Goal: Task Accomplishment & Management: Use online tool/utility

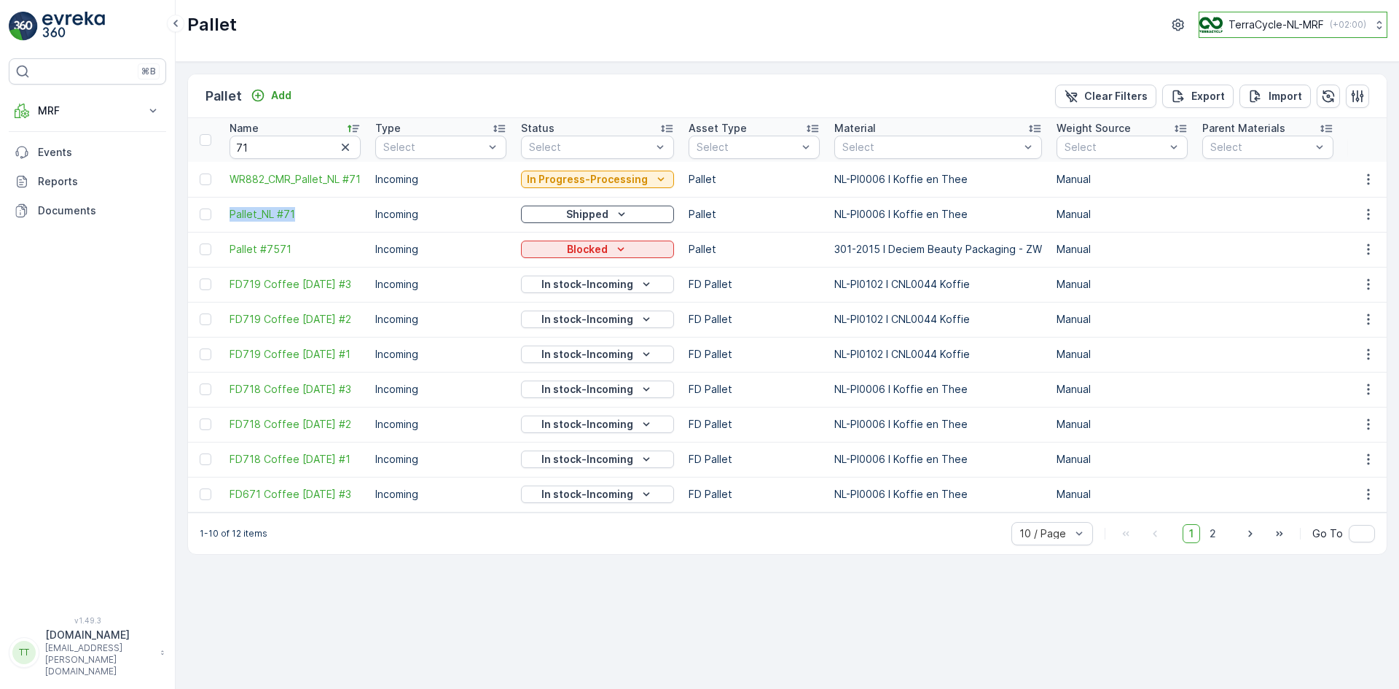
click at [1282, 22] on p "TerraCycle-NL-MRF" at bounding box center [1276, 24] width 95 height 15
type input "uk"
click at [1249, 121] on span "TerraCycle-UK02-Econpro" at bounding box center [1290, 121] width 162 height 15
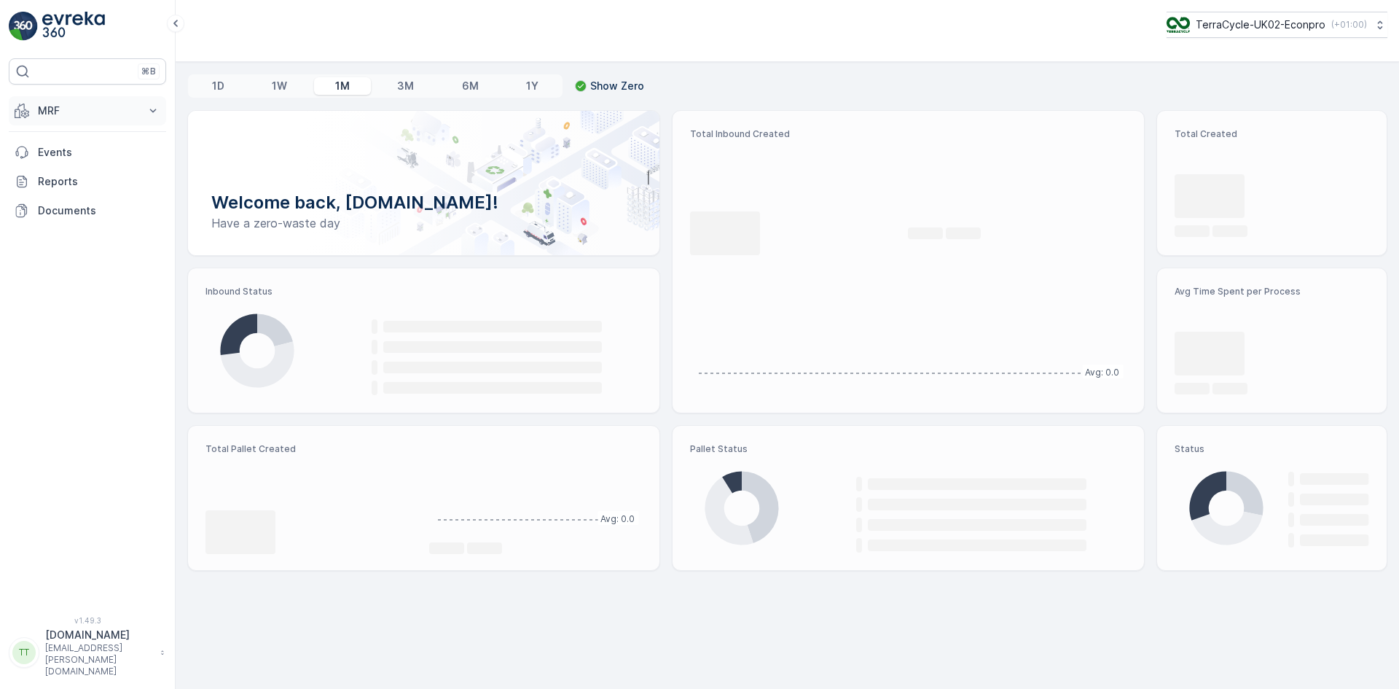
click at [78, 107] on p "MRF" at bounding box center [87, 110] width 99 height 15
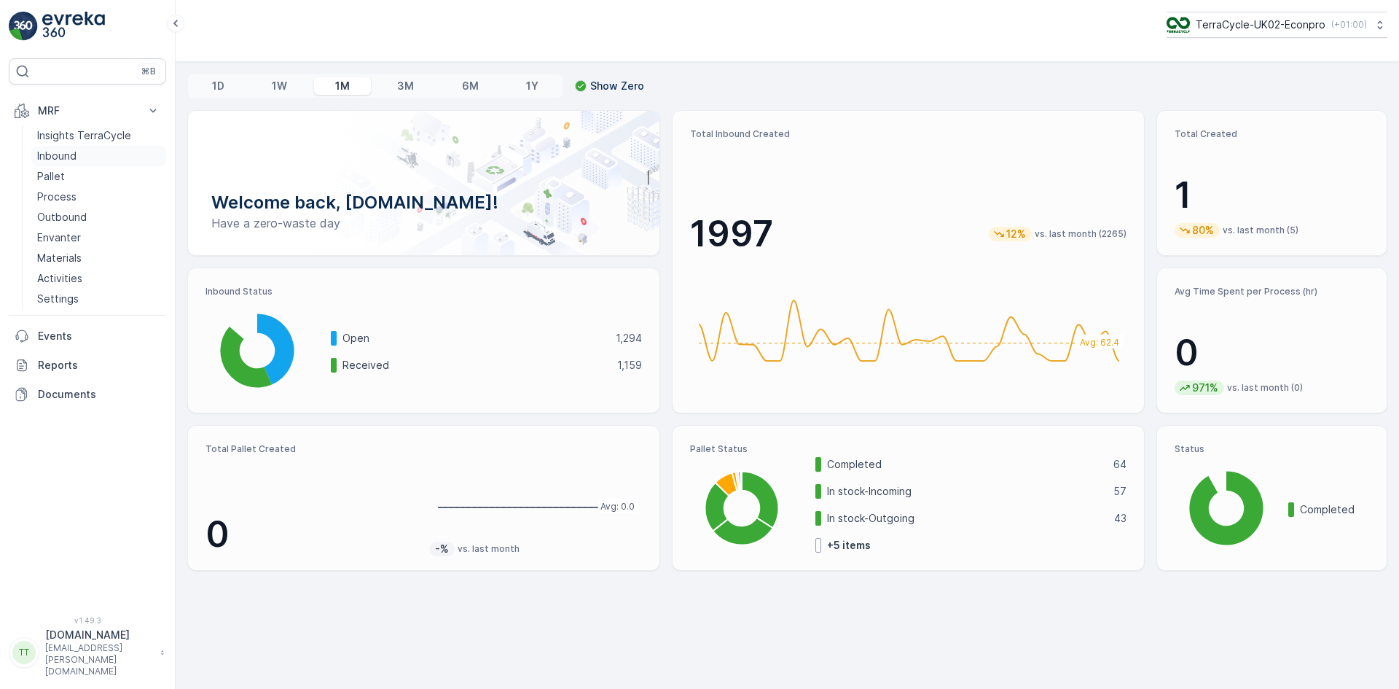
click at [69, 153] on p "Inbound" at bounding box center [56, 156] width 39 height 15
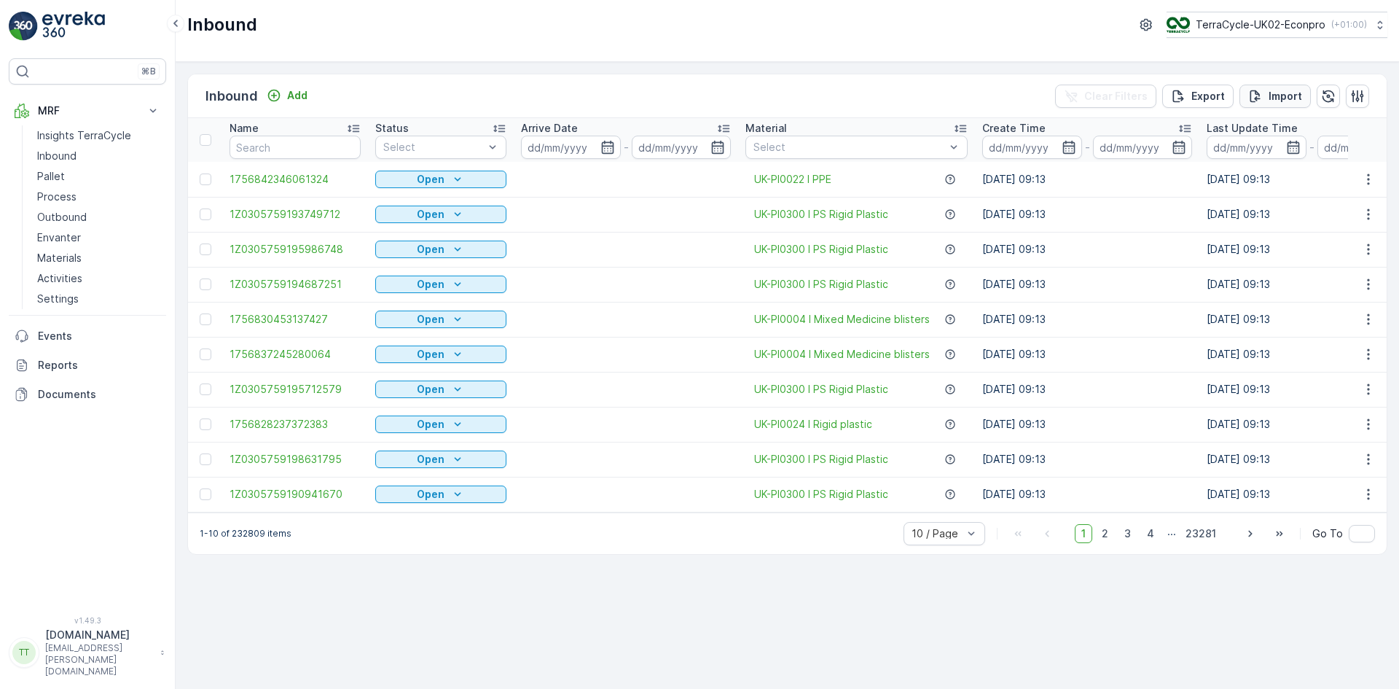
click at [1283, 90] on p "Import" at bounding box center [1286, 96] width 34 height 15
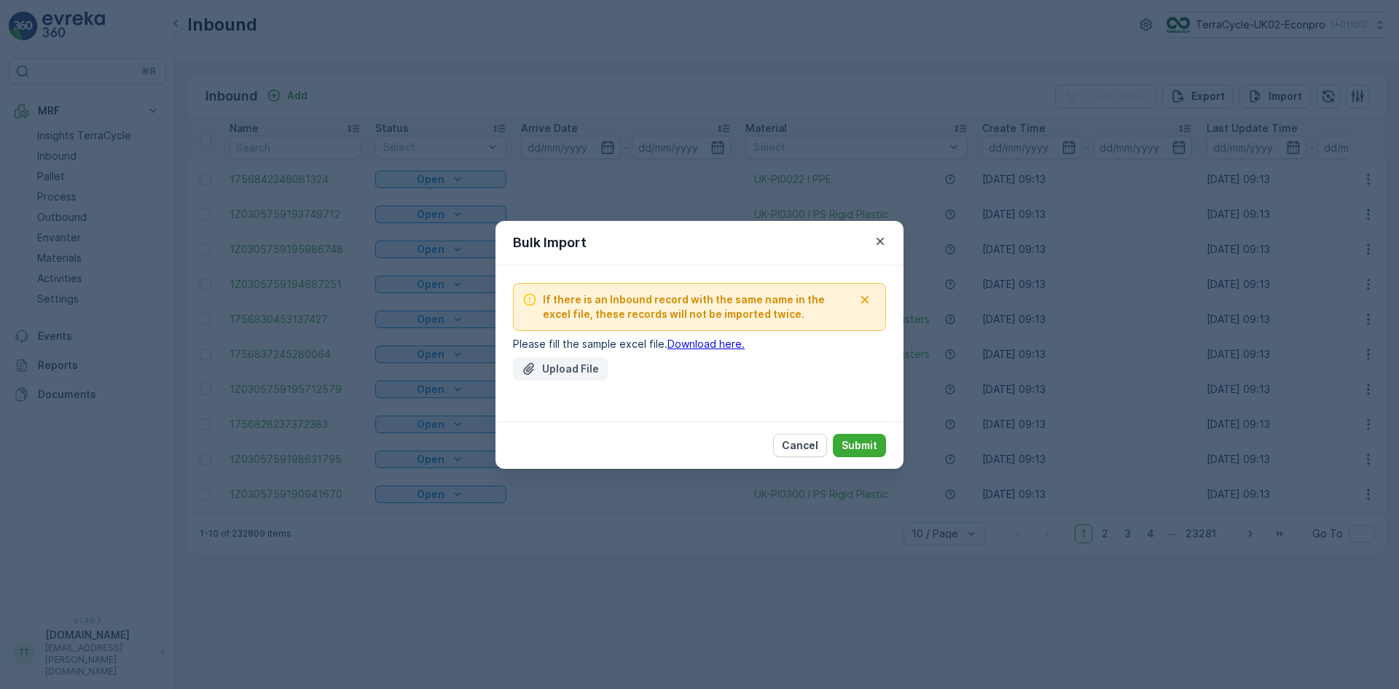
click at [555, 378] on button "Upload File" at bounding box center [560, 368] width 95 height 23
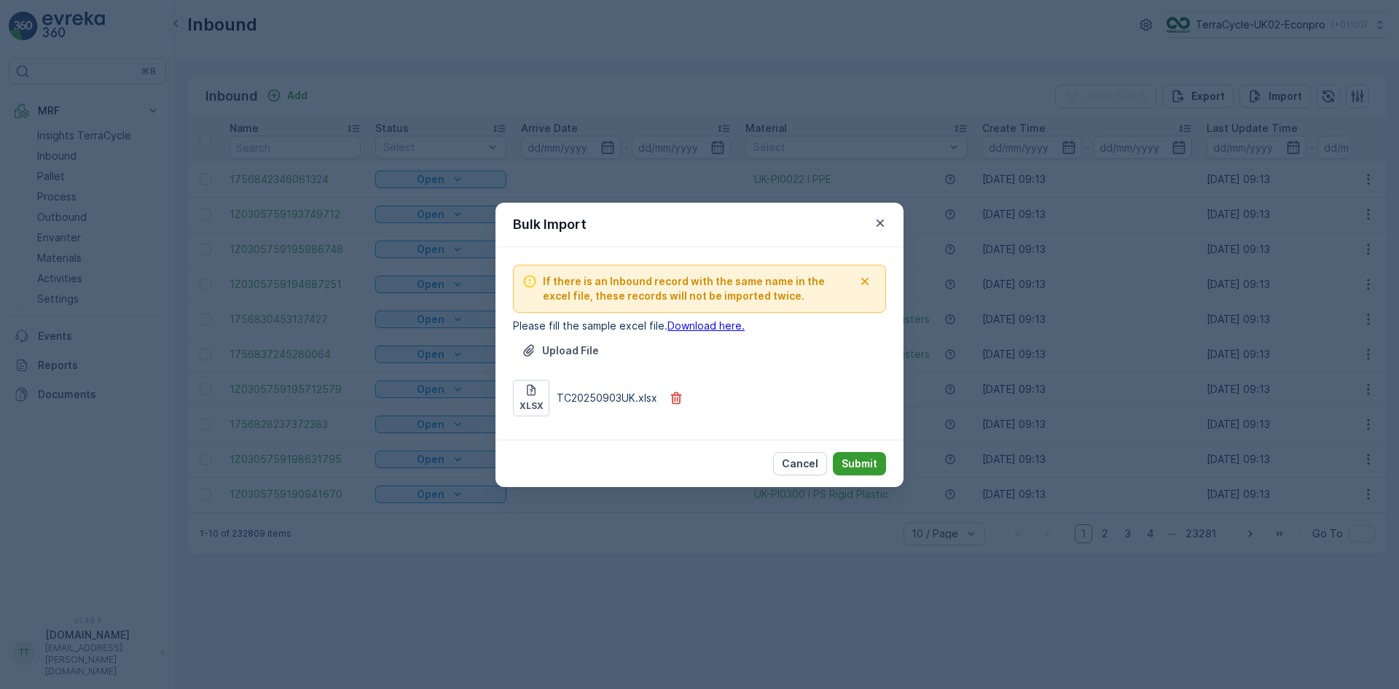
click at [861, 460] on p "Submit" at bounding box center [860, 463] width 36 height 15
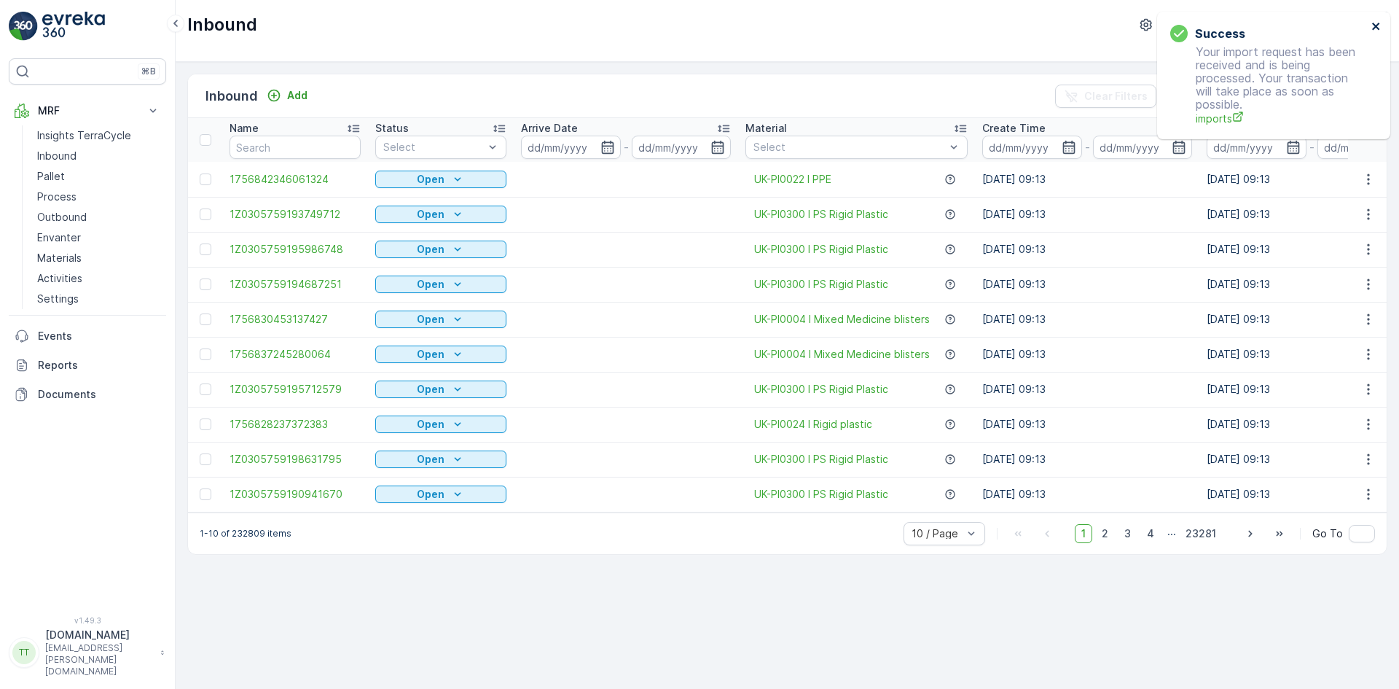
click at [1378, 23] on icon "close" at bounding box center [1377, 26] width 10 height 12
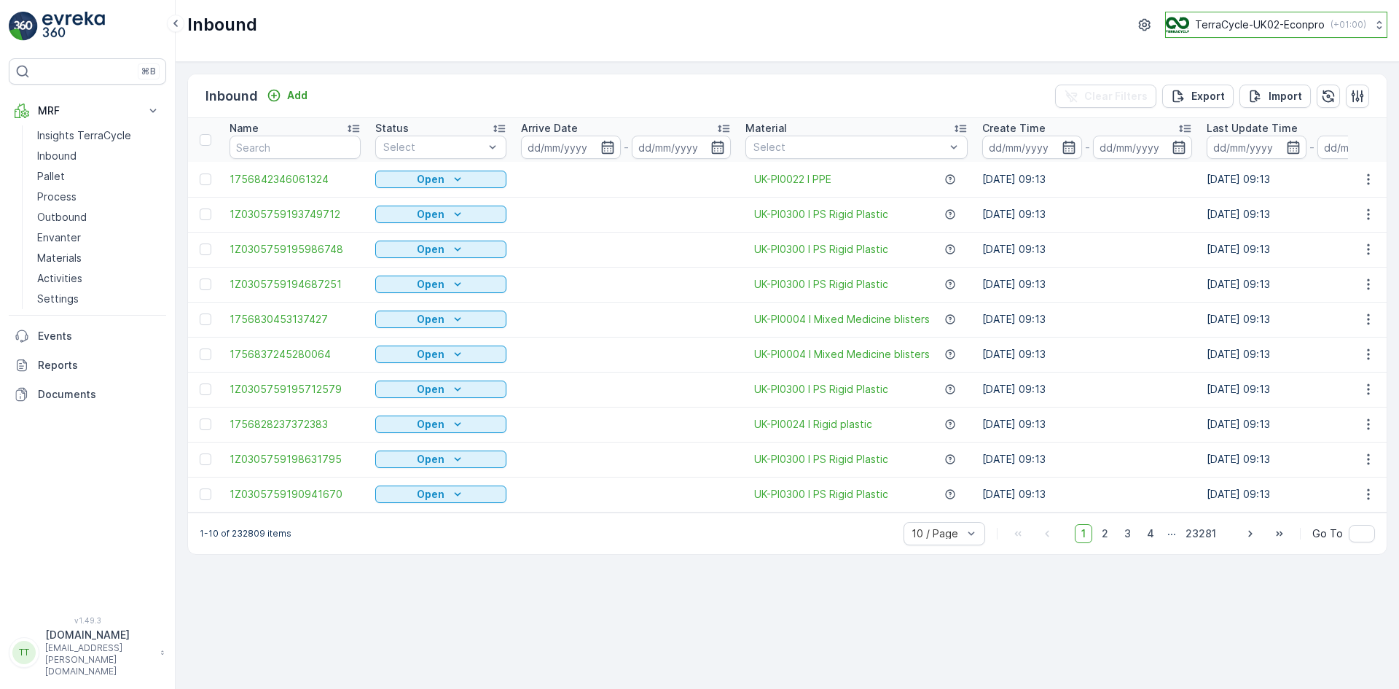
click at [1242, 26] on p "TerraCycle-UK02-Econpro" at bounding box center [1260, 24] width 130 height 15
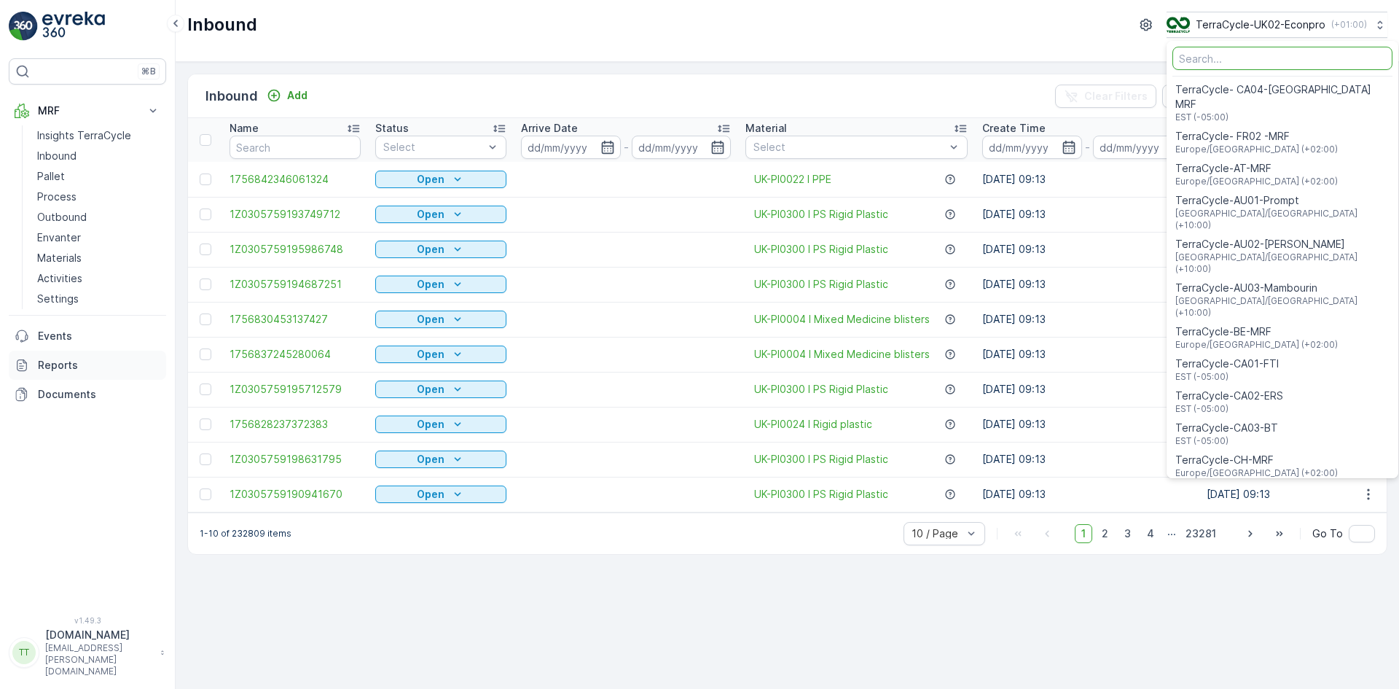
click at [54, 369] on p "Reports" at bounding box center [99, 365] width 122 height 15
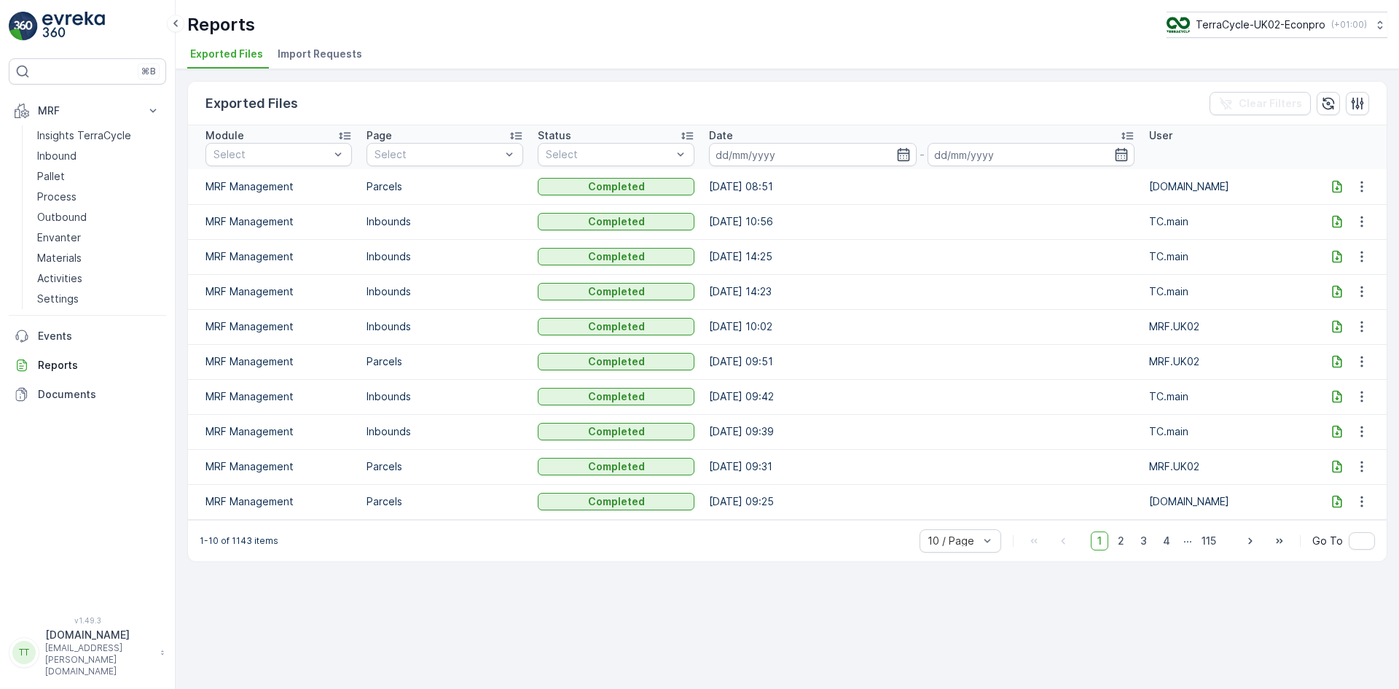
click at [318, 47] on span "Import Requests" at bounding box center [320, 54] width 85 height 15
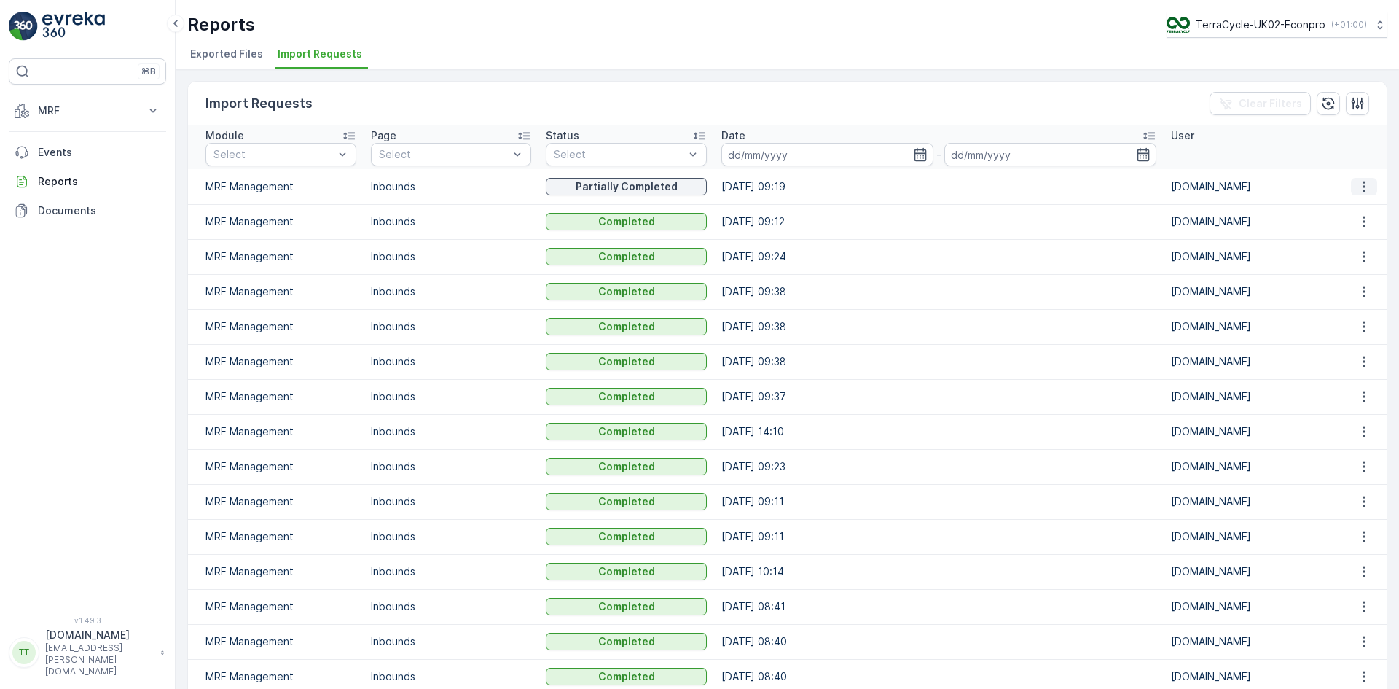
click at [1357, 181] on icon "button" at bounding box center [1364, 186] width 15 height 15
click at [1341, 206] on span "See More Details" at bounding box center [1351, 208] width 85 height 15
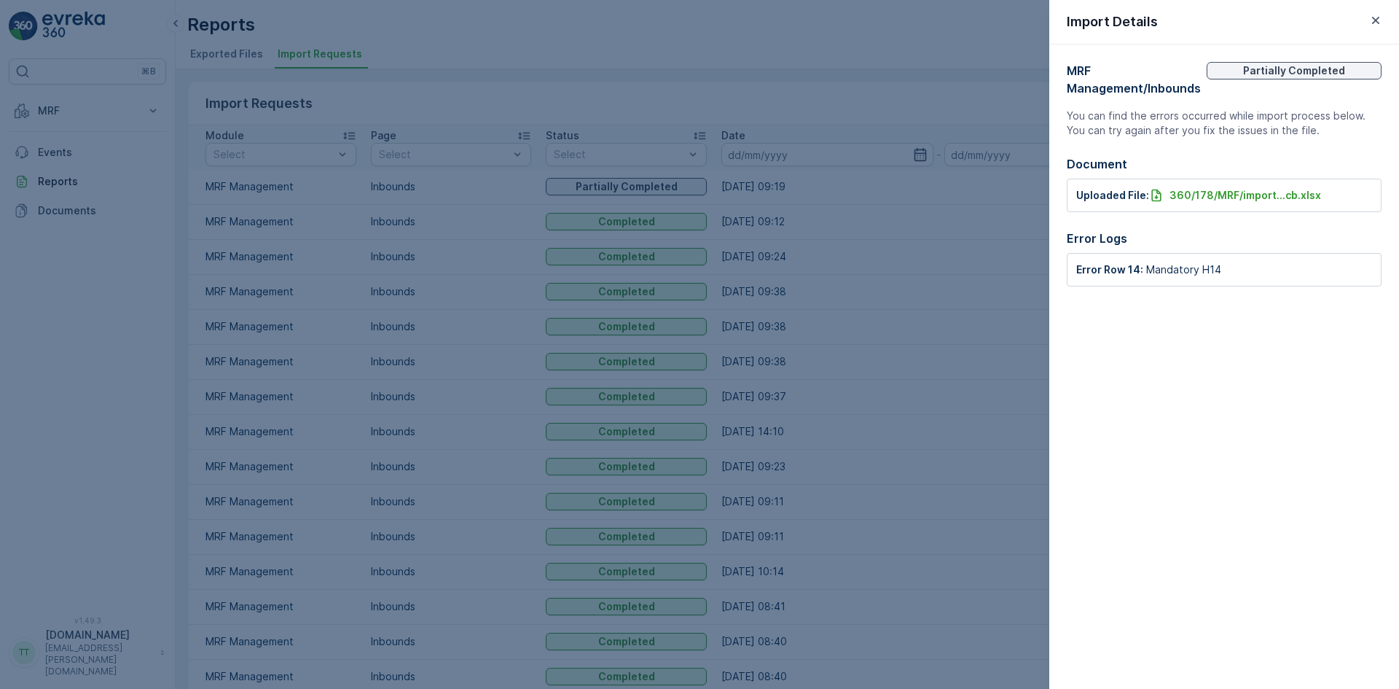
click at [1095, 82] on p "MRF Management / Inbounds" at bounding box center [1137, 79] width 140 height 35
click at [1373, 17] on icon "button" at bounding box center [1376, 20] width 15 height 15
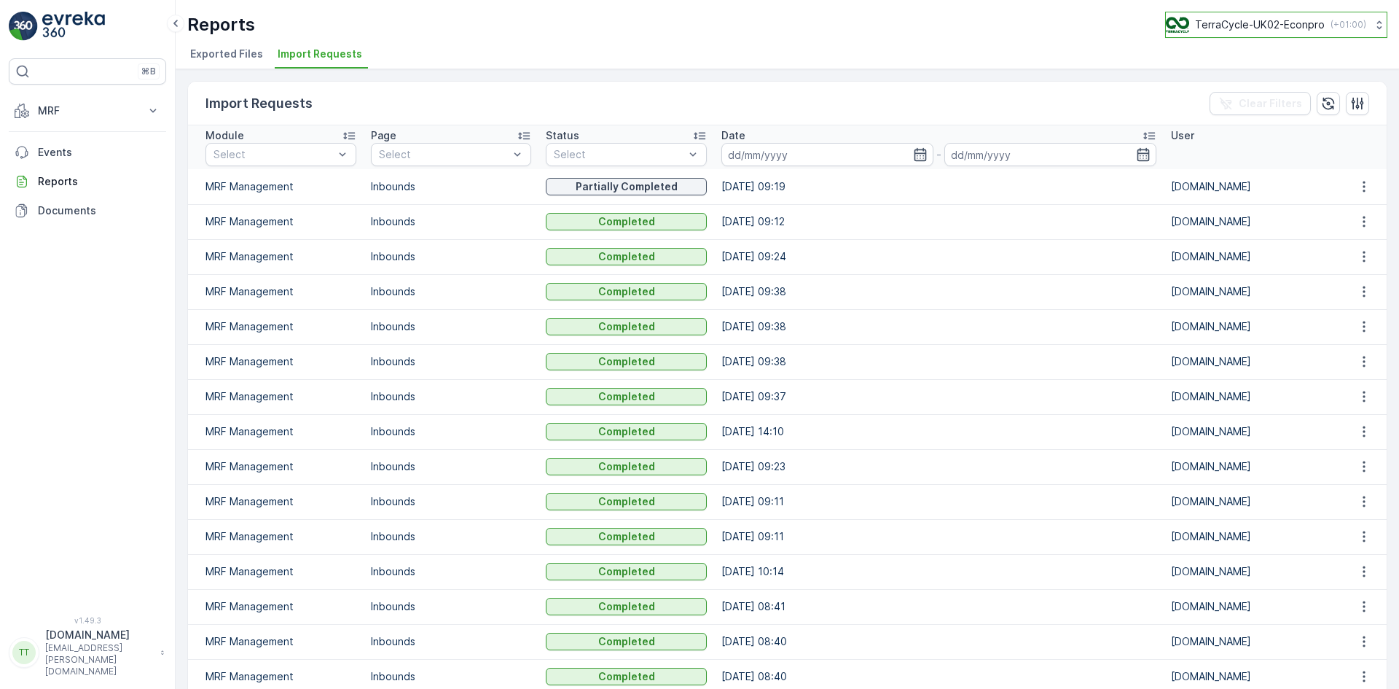
click at [1236, 19] on p "TerraCycle-UK02-Econpro" at bounding box center [1260, 24] width 130 height 15
type input "fr"
click at [1235, 96] on div "TerraCycle- FR02 -MRF Europe/Paris (+02:00)" at bounding box center [1257, 95] width 163 height 26
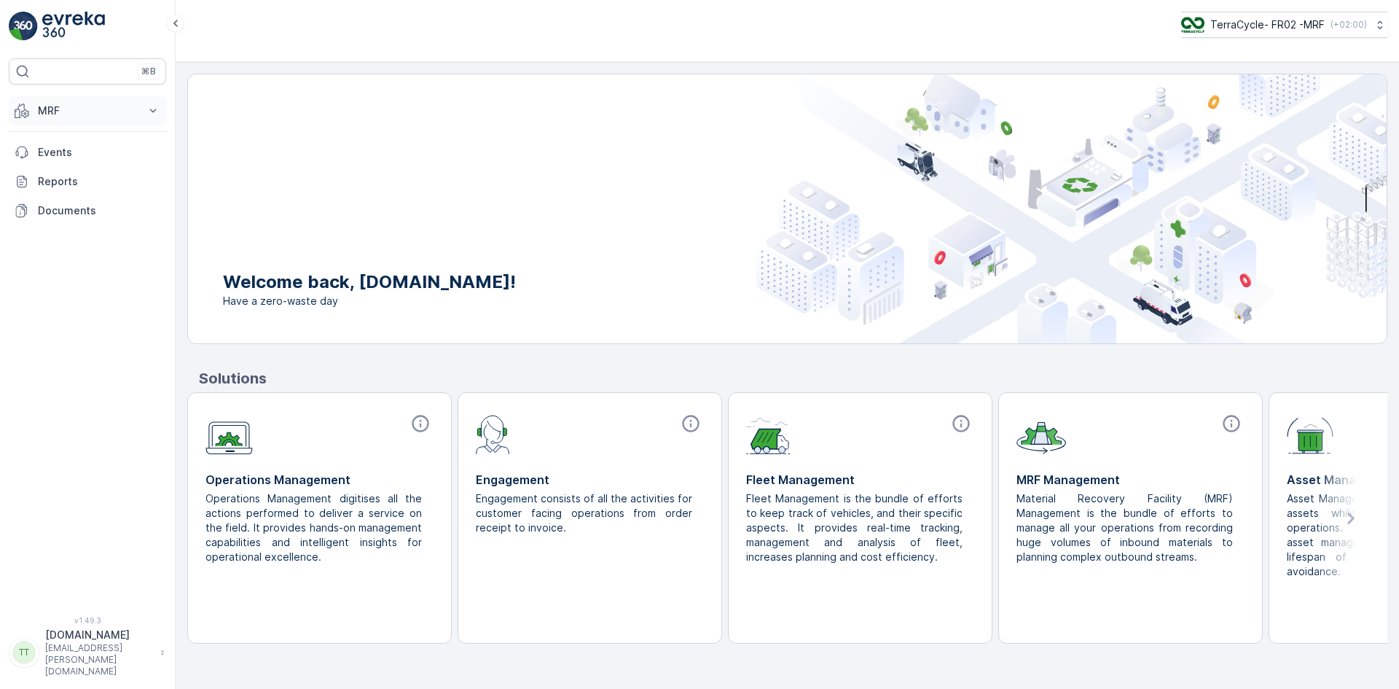
click at [35, 103] on button "MRF" at bounding box center [87, 110] width 157 height 29
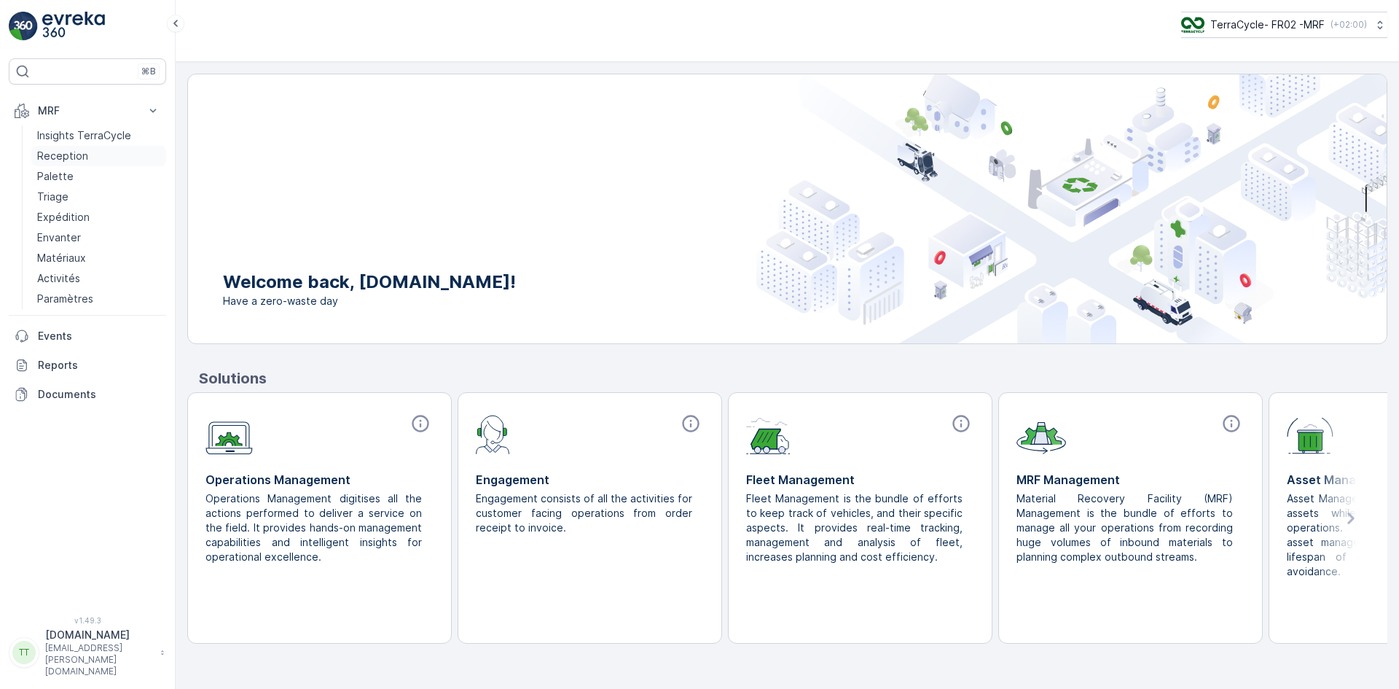
click at [67, 156] on p "Reception" at bounding box center [62, 156] width 51 height 15
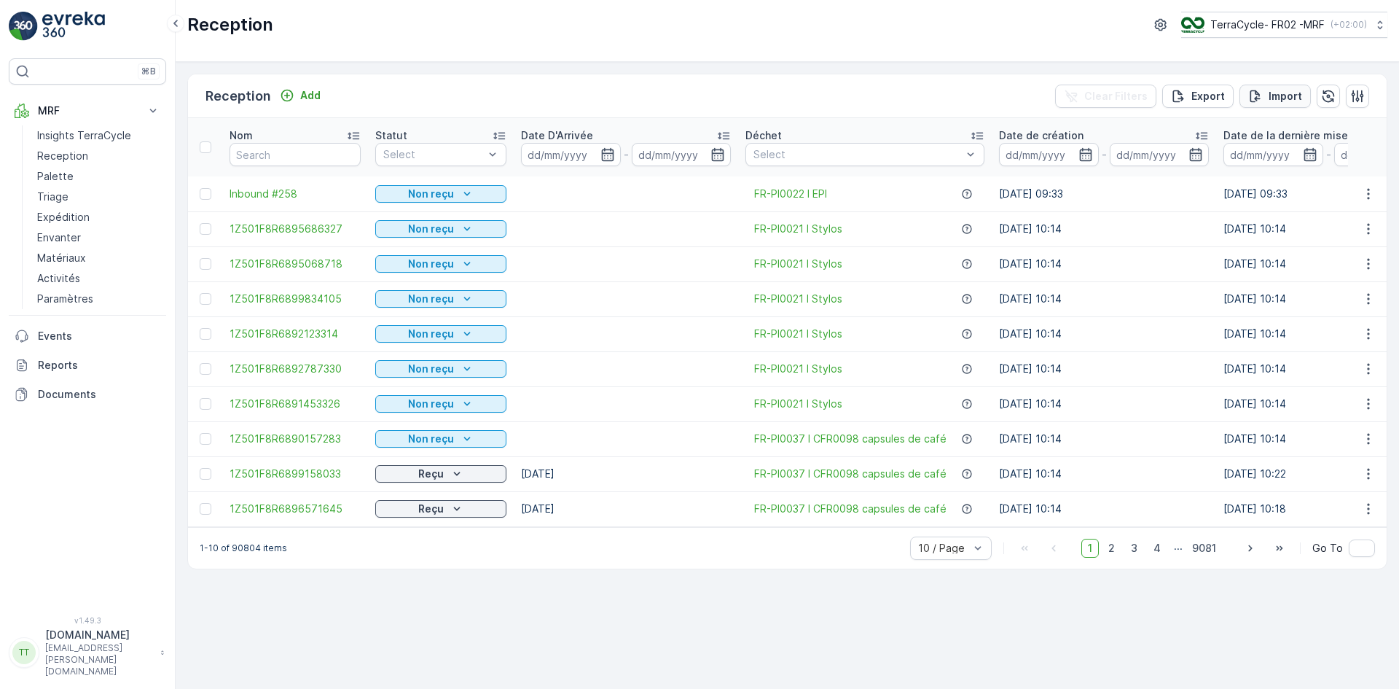
click at [1288, 94] on p "Import" at bounding box center [1286, 96] width 34 height 15
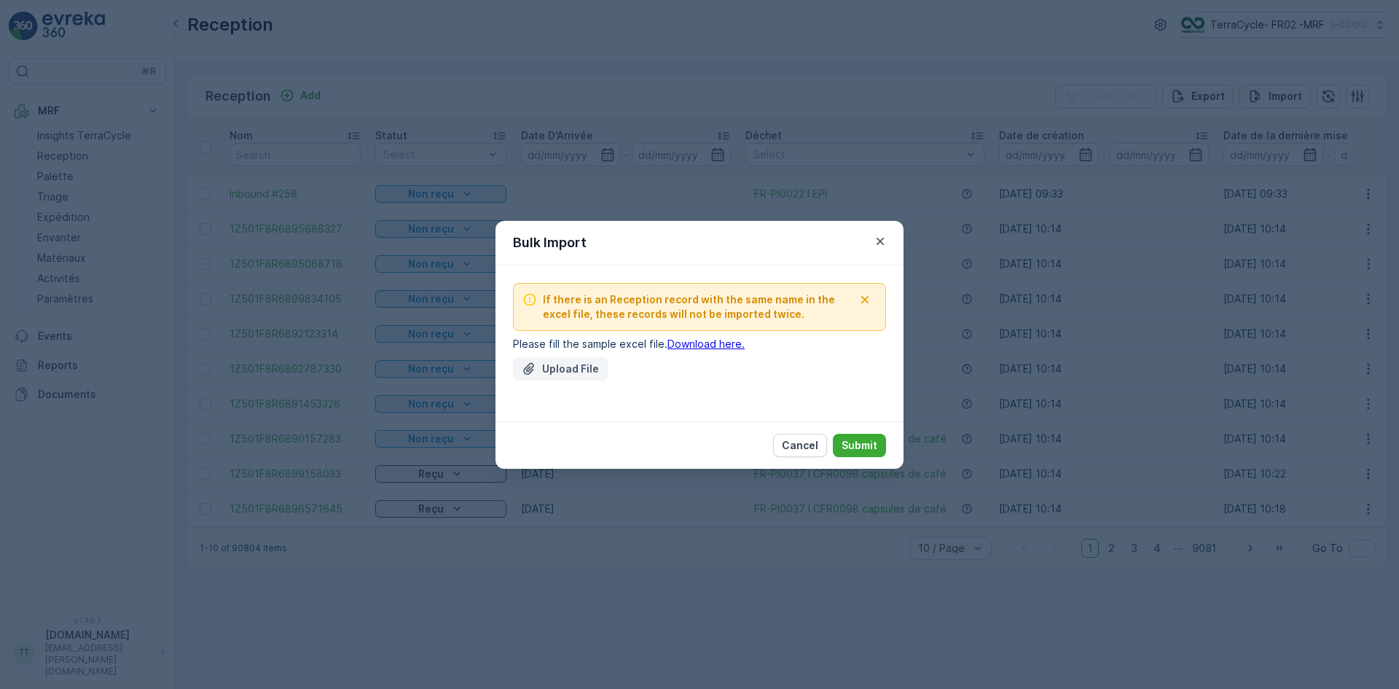
click at [533, 372] on icon "Upload File" at bounding box center [529, 368] width 15 height 15
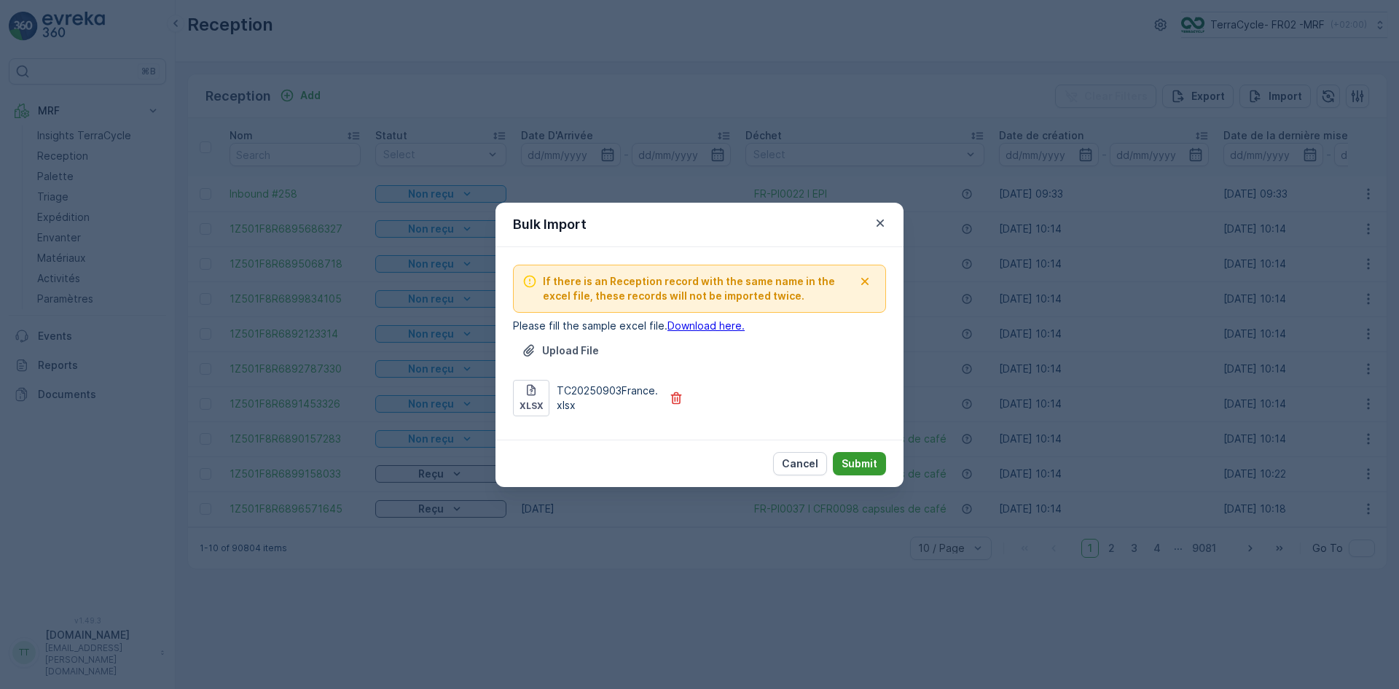
click at [866, 461] on p "Submit" at bounding box center [860, 463] width 36 height 15
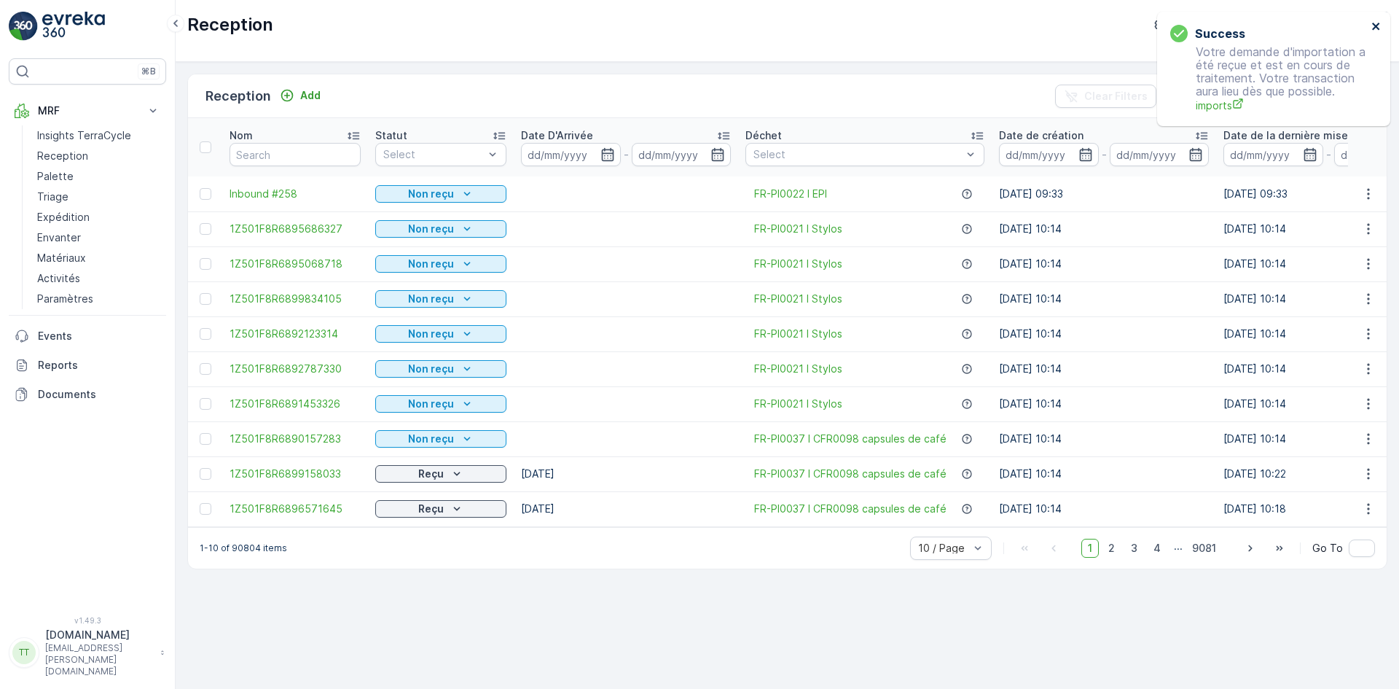
click at [1377, 26] on icon "close" at bounding box center [1375, 26] width 7 height 7
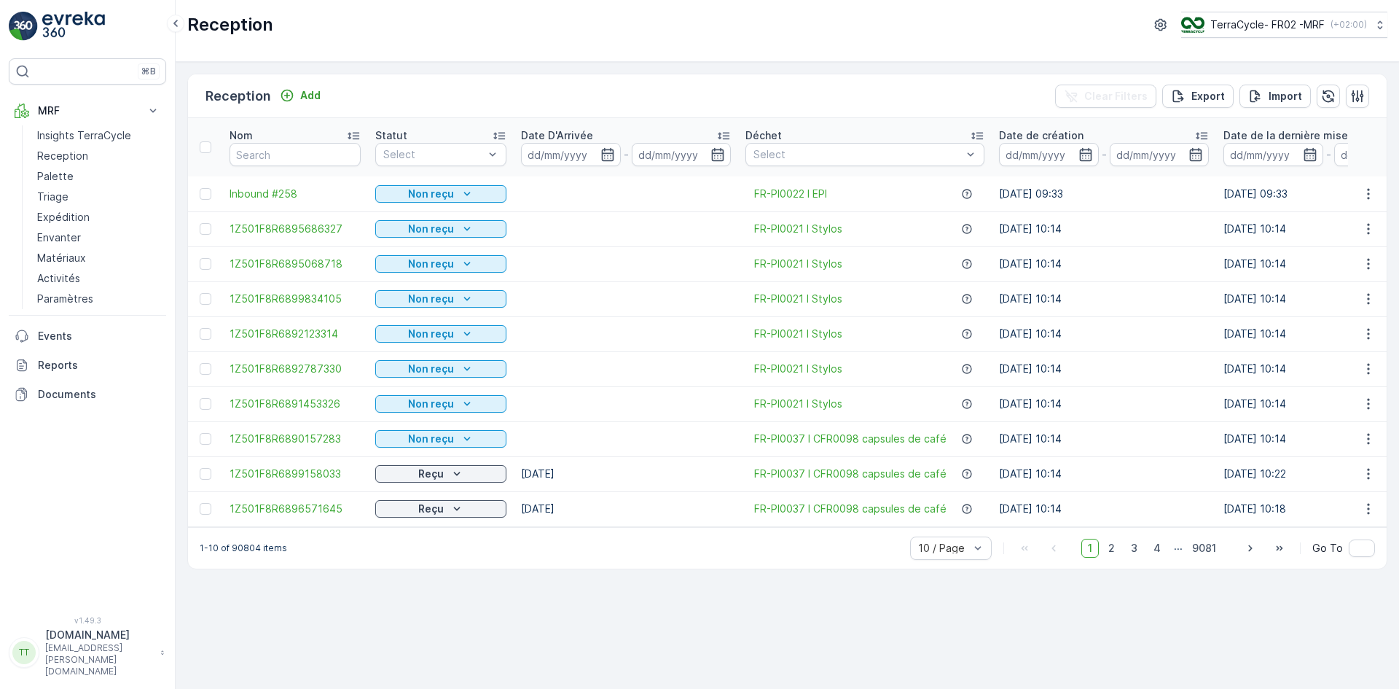
click at [626, 77] on div "Reception Add Clear Filters Export Import" at bounding box center [787, 96] width 1199 height 44
click at [60, 370] on p "Reports" at bounding box center [99, 365] width 122 height 15
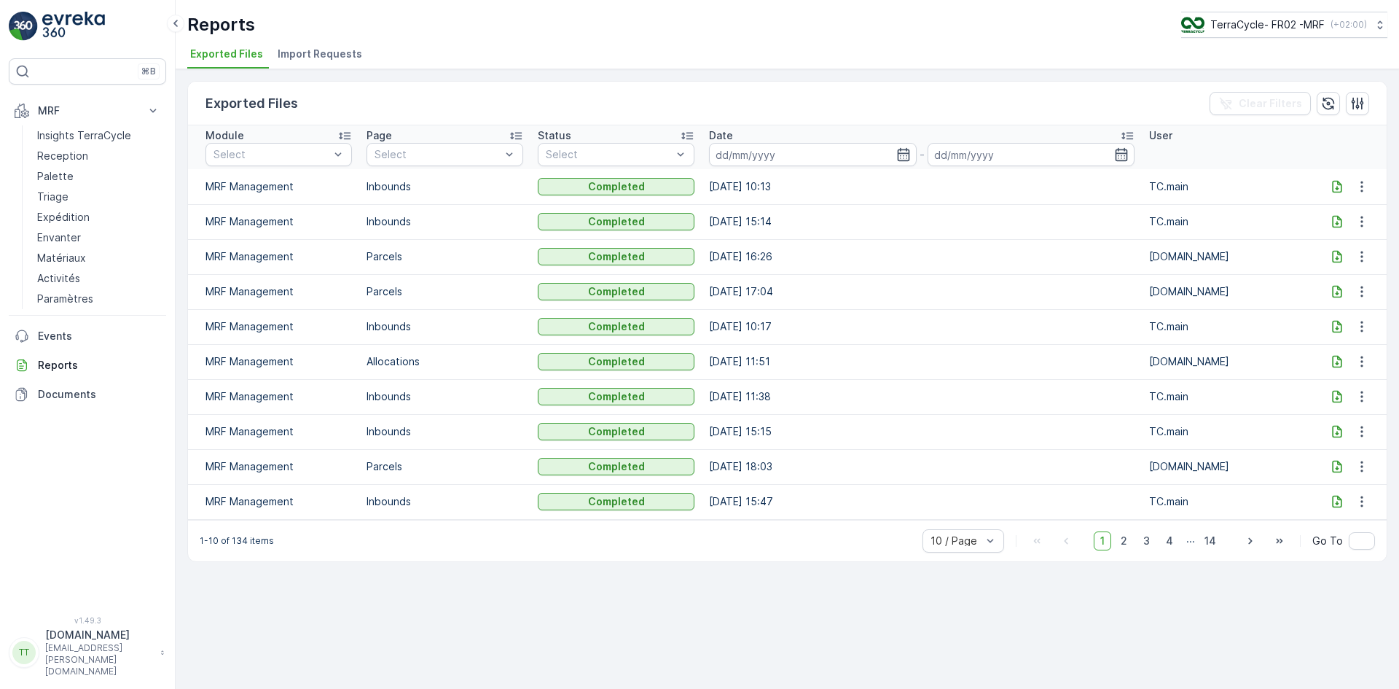
click at [324, 55] on span "Import Requests" at bounding box center [320, 54] width 85 height 15
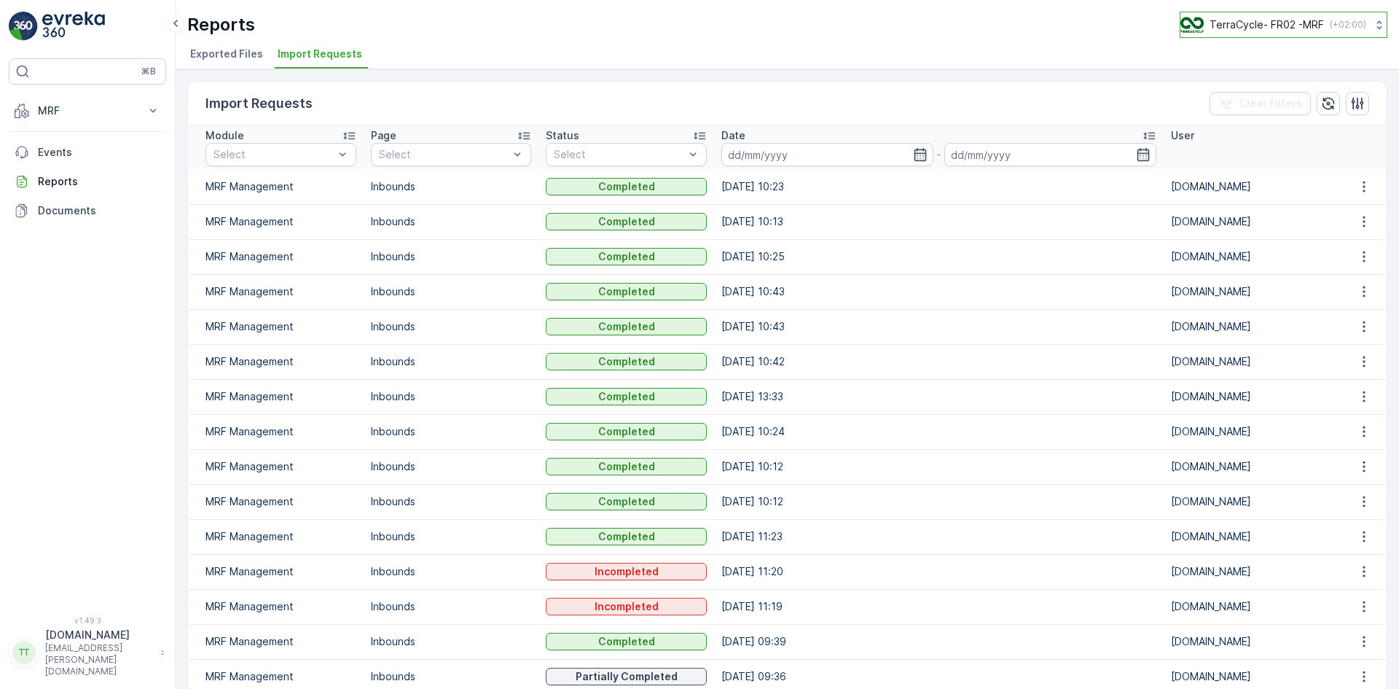
click at [1278, 25] on p "TerraCycle- FR02 -MRF" at bounding box center [1267, 24] width 114 height 15
type input "nl"
click at [1235, 92] on span "TerraCycle-NL-MRF" at bounding box center [1271, 89] width 163 height 15
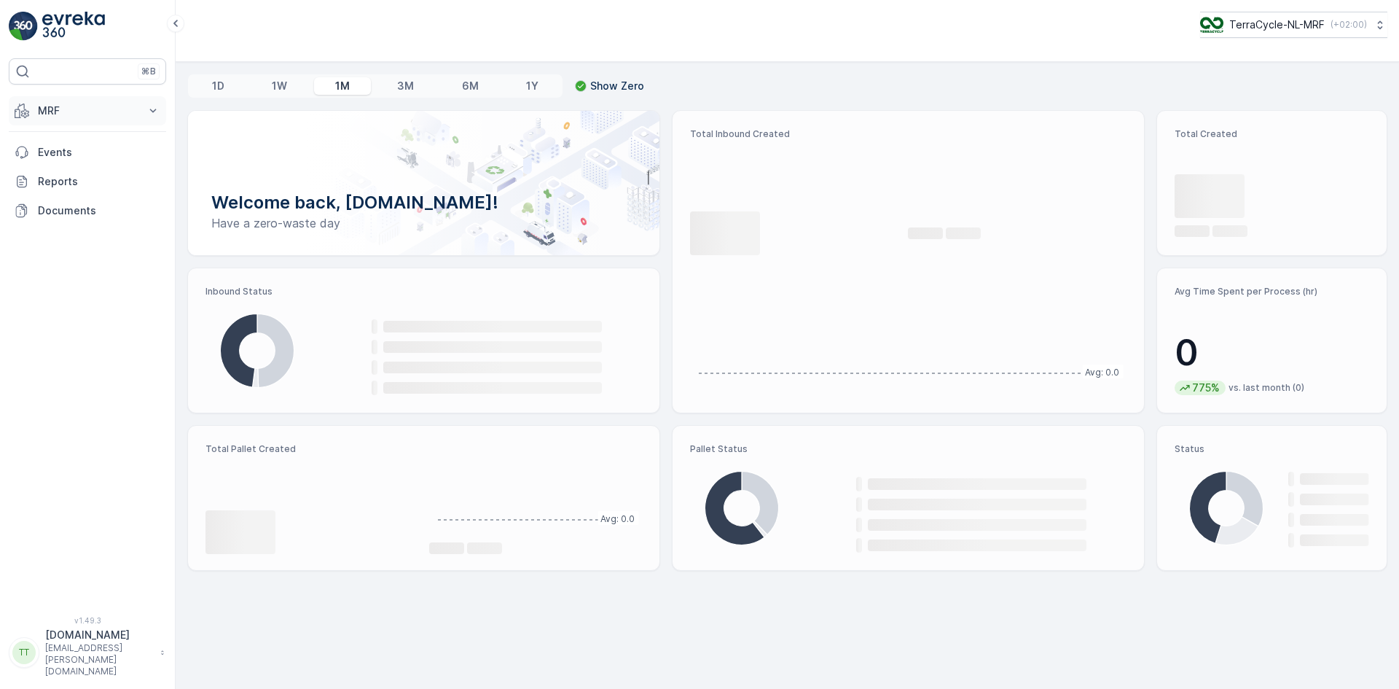
click at [60, 105] on p "MRF" at bounding box center [87, 110] width 99 height 15
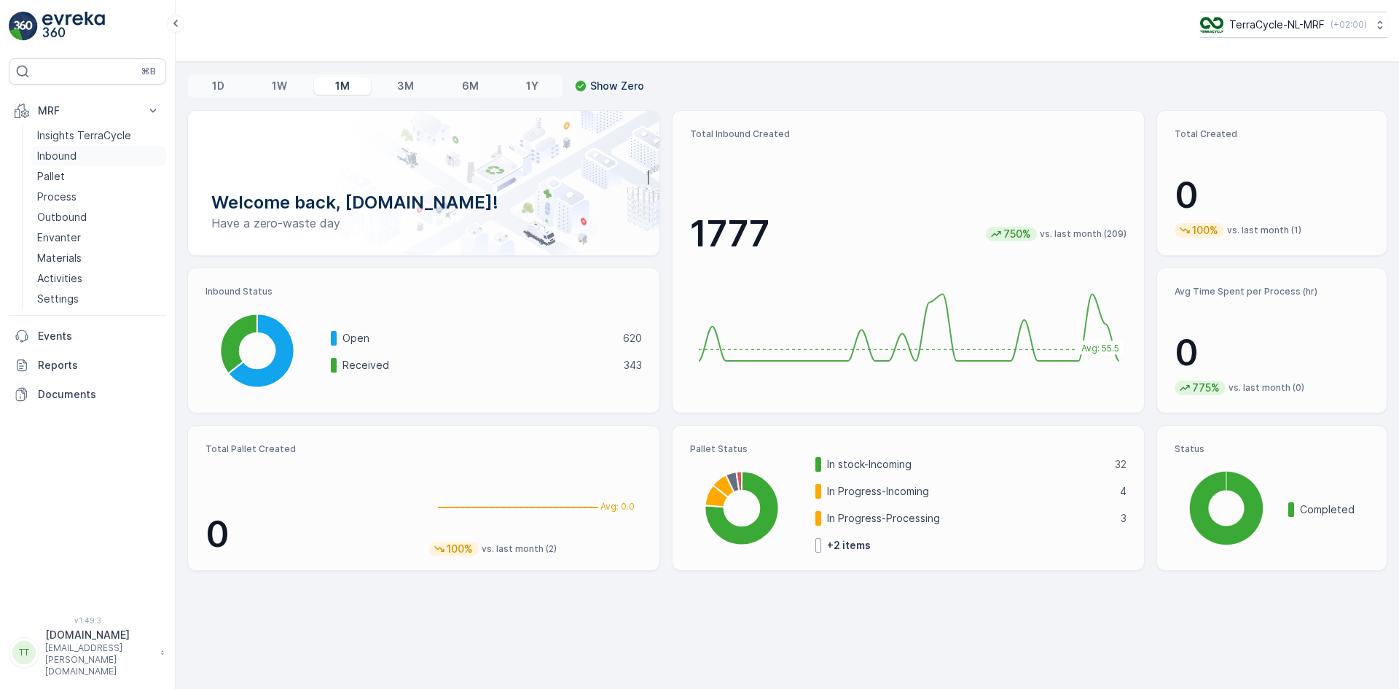
click at [70, 147] on link "Inbound" at bounding box center [98, 156] width 135 height 20
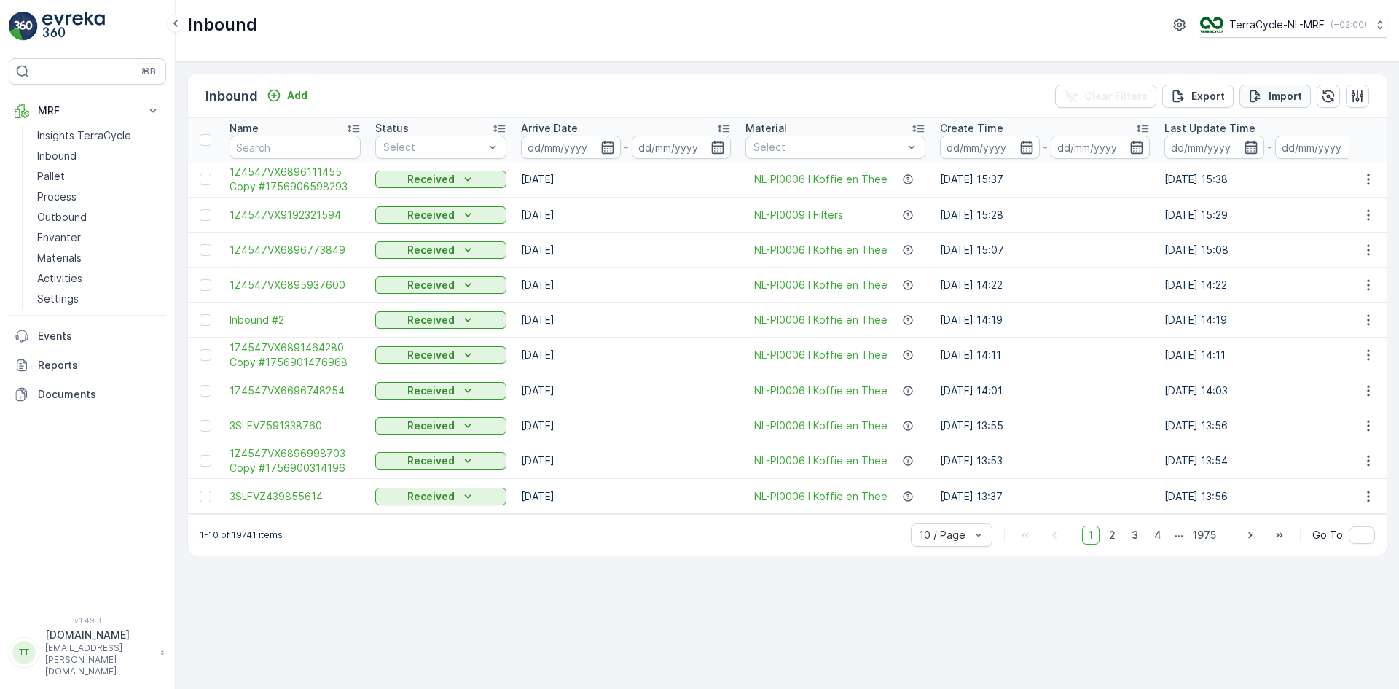
click at [1275, 93] on p "Import" at bounding box center [1286, 96] width 34 height 15
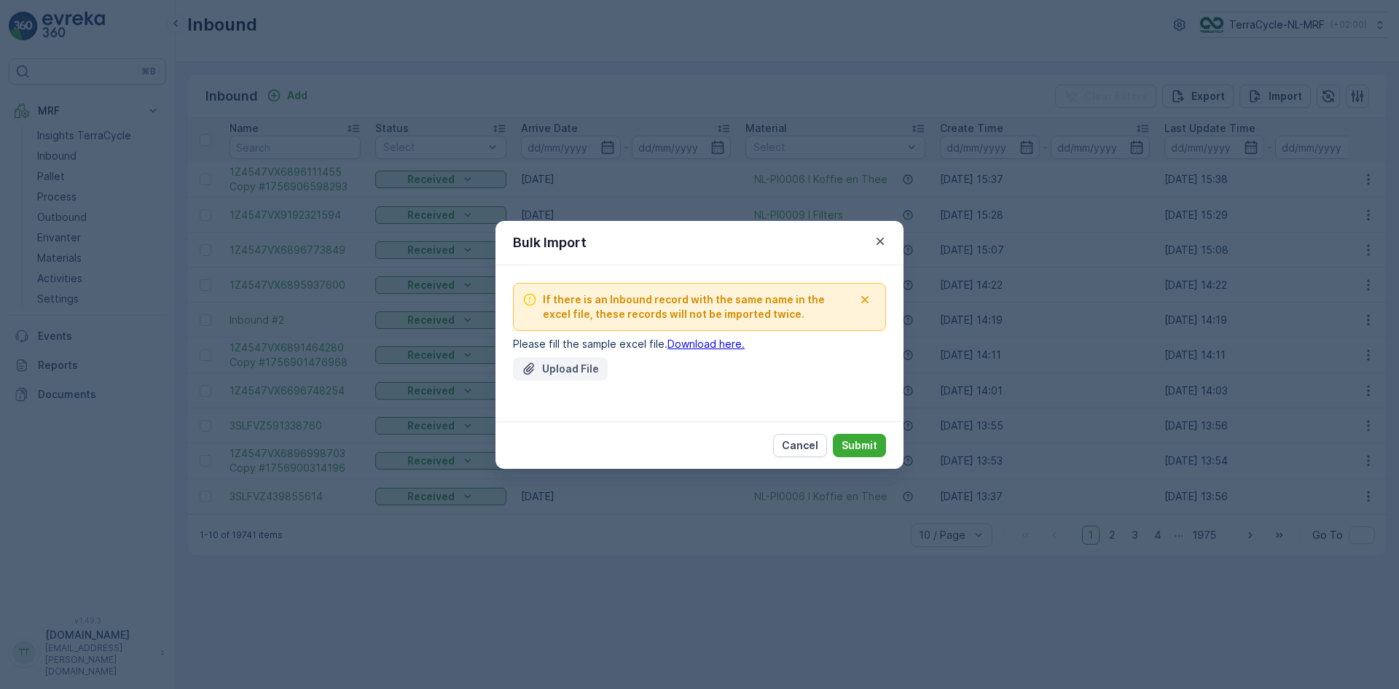
click at [563, 366] on p "Upload File" at bounding box center [570, 368] width 57 height 15
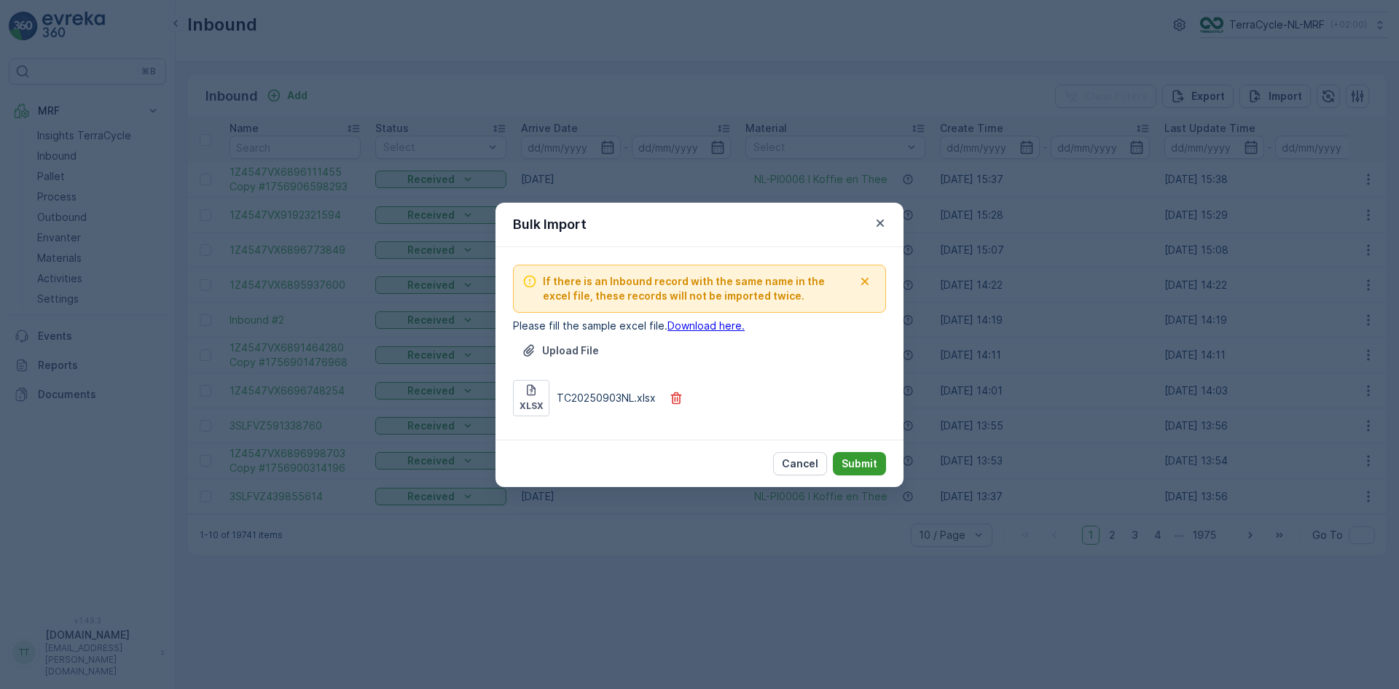
click at [869, 458] on p "Submit" at bounding box center [860, 463] width 36 height 15
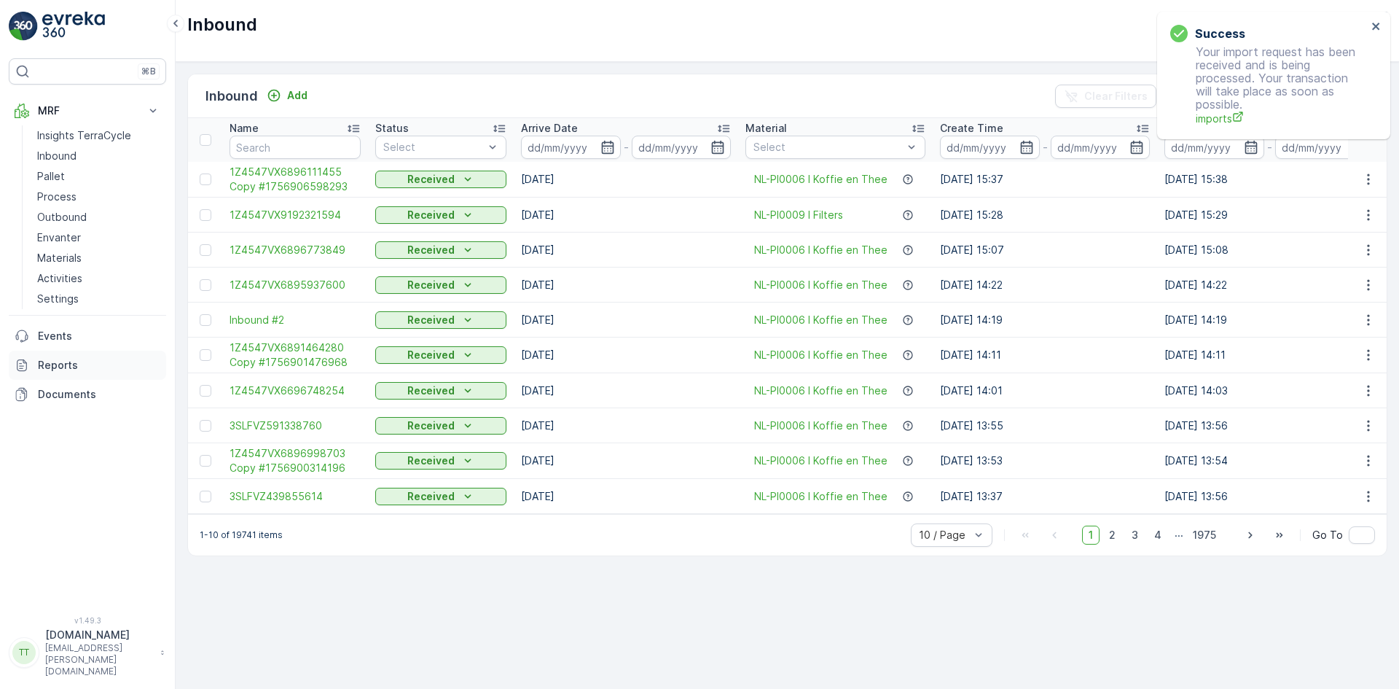
click at [43, 359] on p "Reports" at bounding box center [99, 365] width 122 height 15
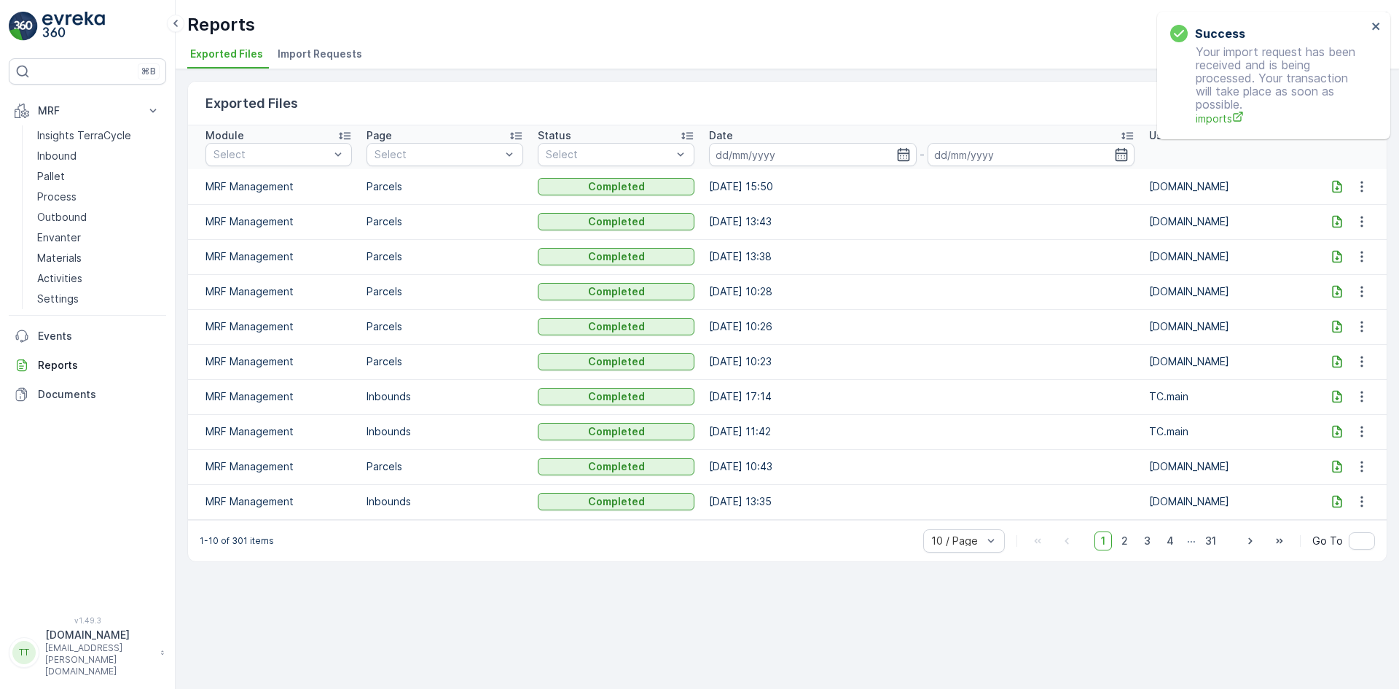
click at [321, 53] on span "Import Requests" at bounding box center [320, 54] width 85 height 15
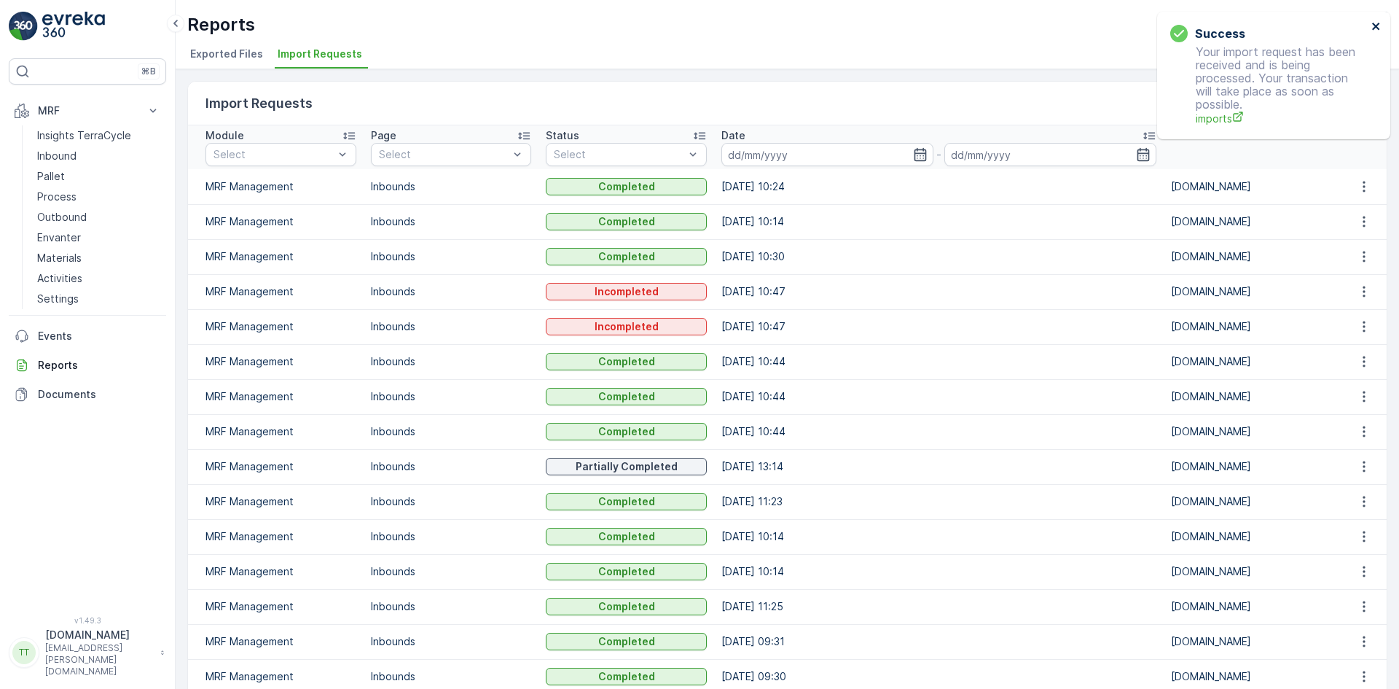
click at [1375, 22] on icon "close" at bounding box center [1377, 26] width 10 height 12
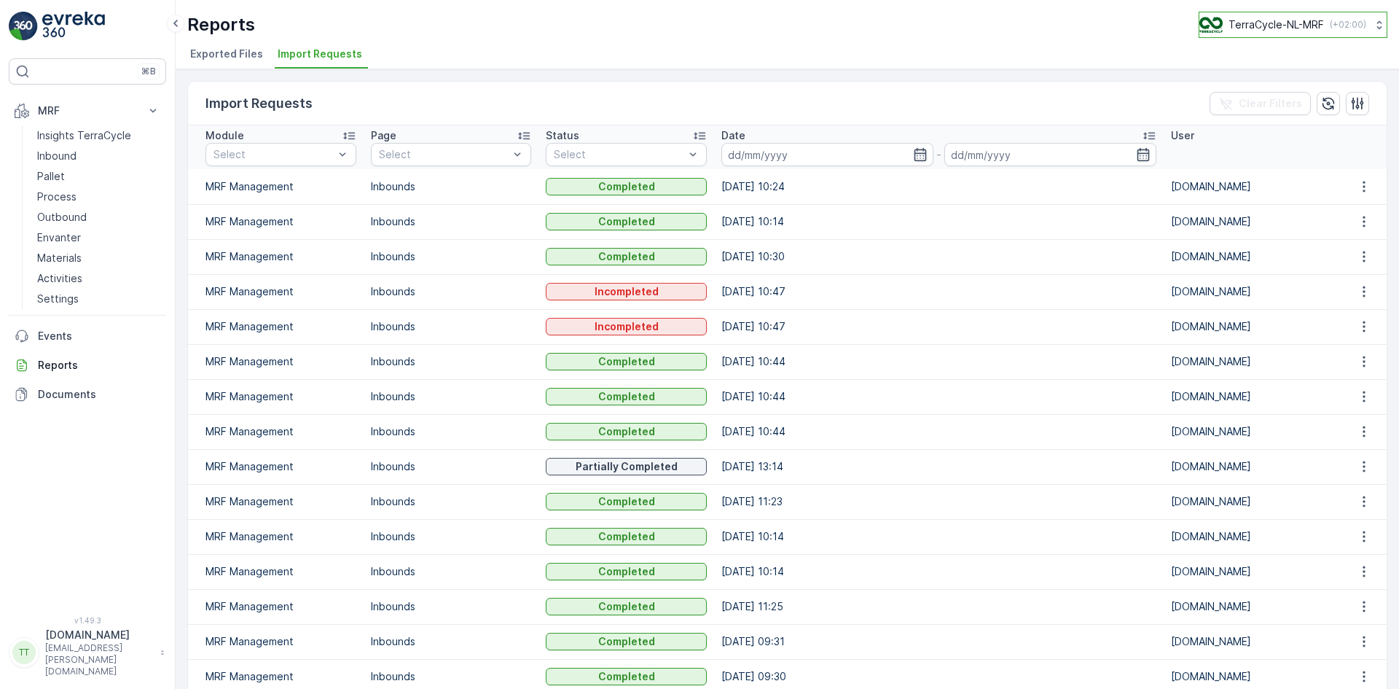
click at [1286, 25] on p "TerraCycle-NL-MRF" at bounding box center [1276, 24] width 95 height 15
type input "nz"
click at [1291, 90] on span "TerraCycle-NZ01-TripleP" at bounding box center [1270, 89] width 122 height 15
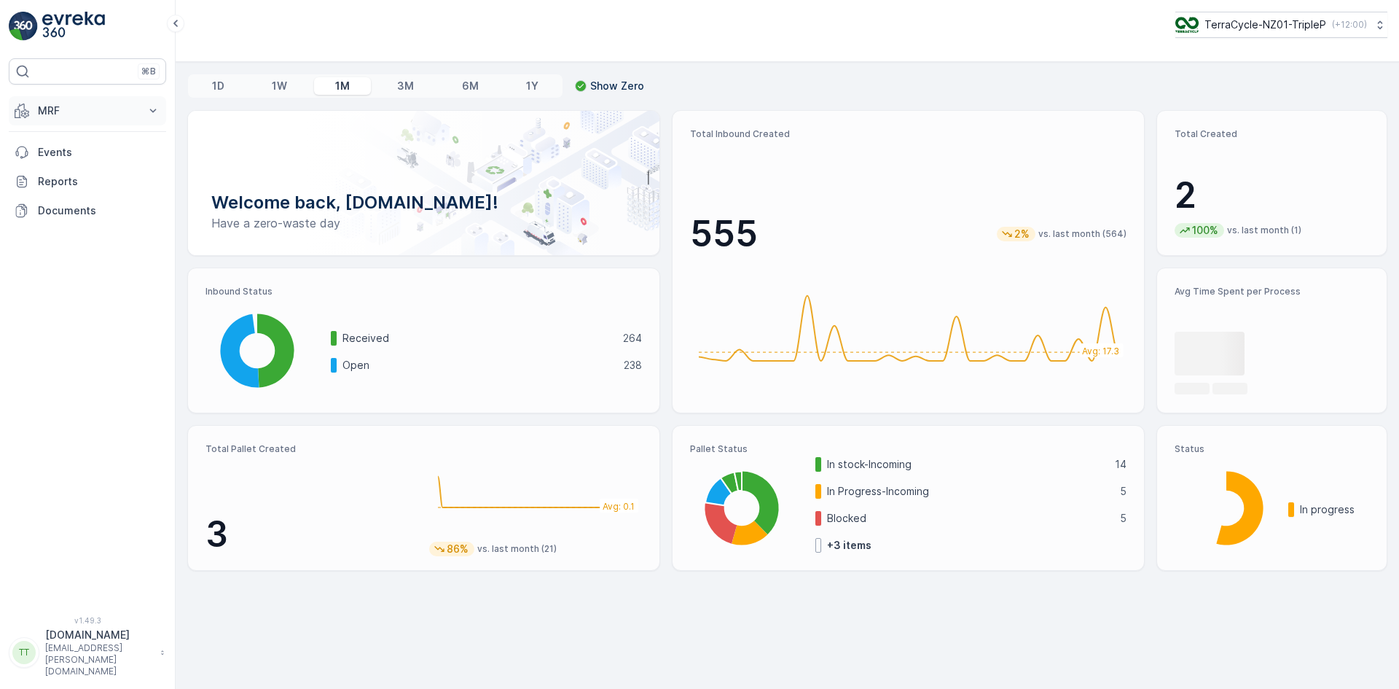
click at [47, 112] on p "MRF" at bounding box center [87, 110] width 99 height 15
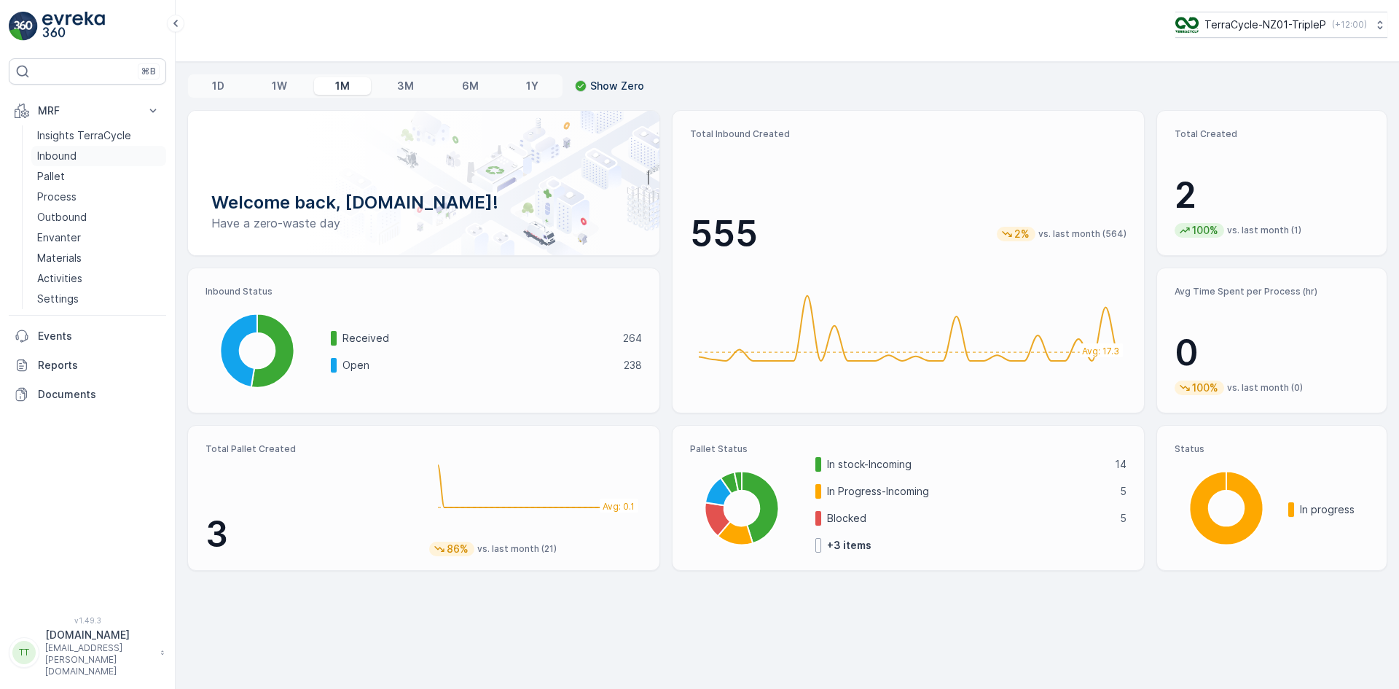
click at [47, 152] on p "Inbound" at bounding box center [56, 156] width 39 height 15
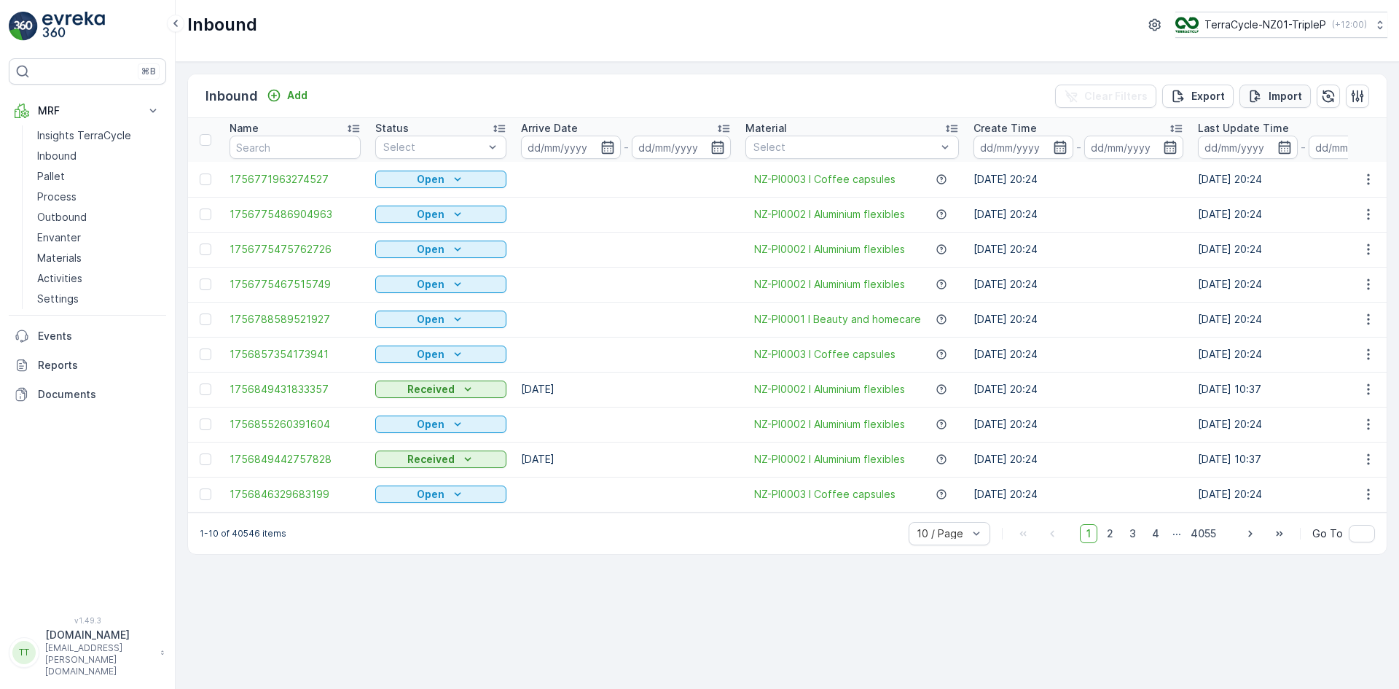
click at [1283, 92] on p "Import" at bounding box center [1286, 96] width 34 height 15
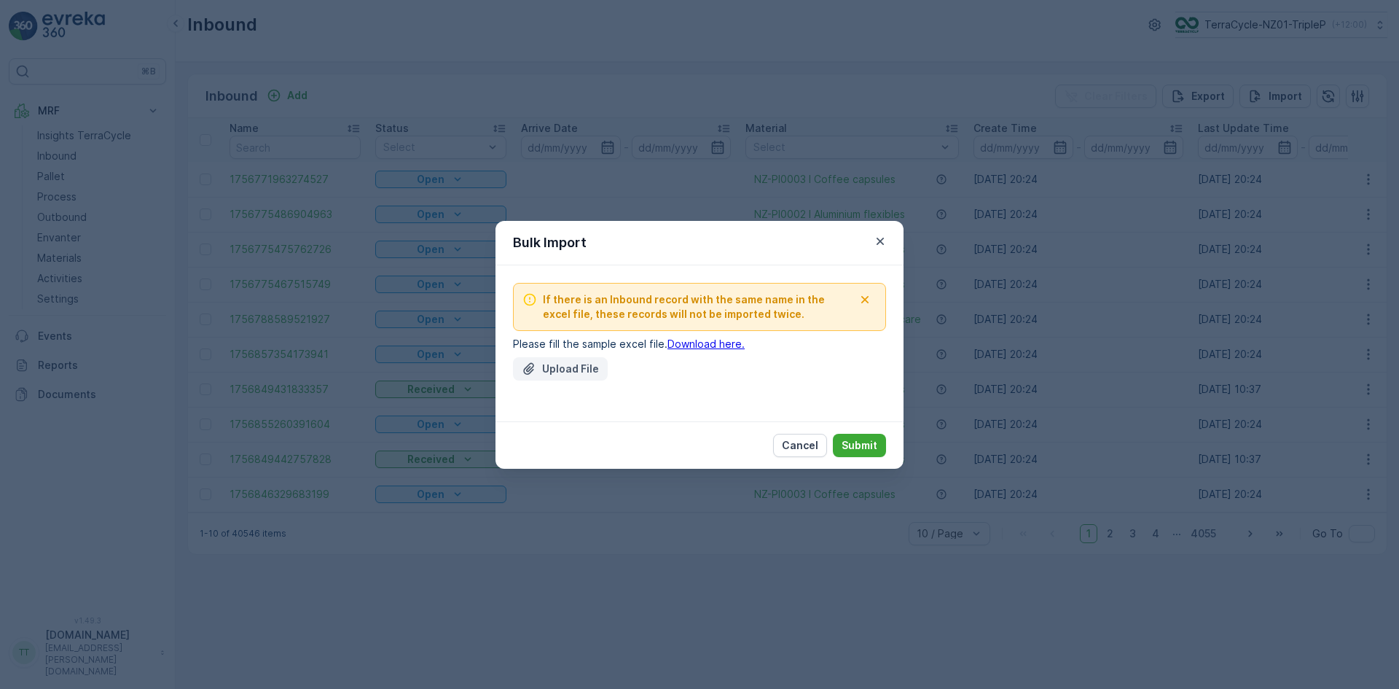
click at [571, 359] on button "Upload File" at bounding box center [560, 368] width 95 height 23
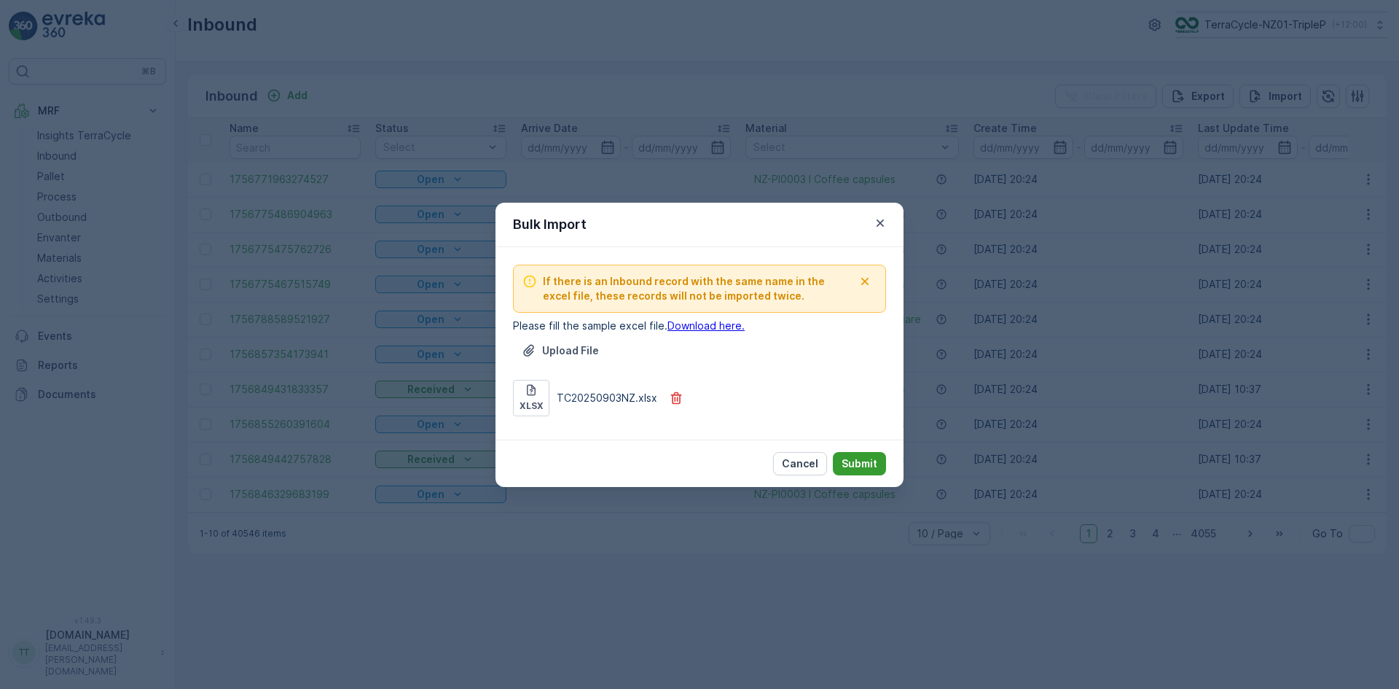
click at [859, 459] on p "Submit" at bounding box center [860, 463] width 36 height 15
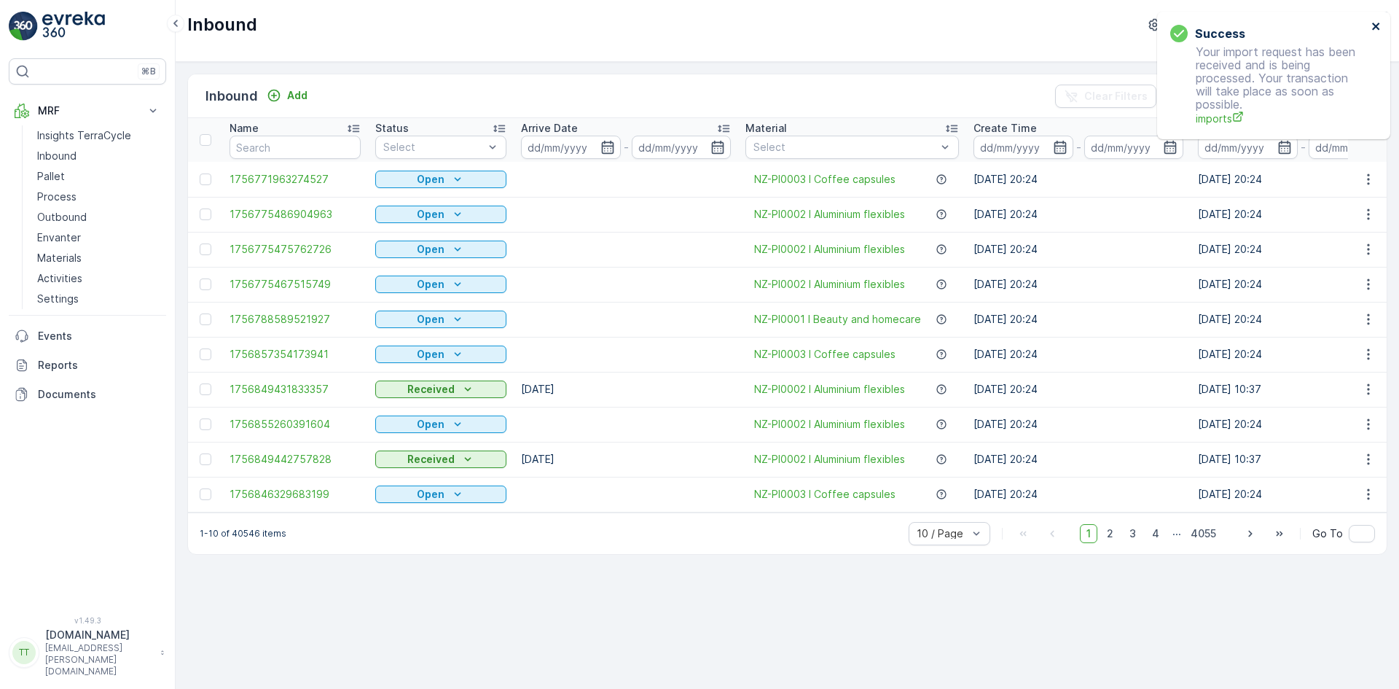
click at [1378, 23] on icon "close" at bounding box center [1375, 26] width 7 height 7
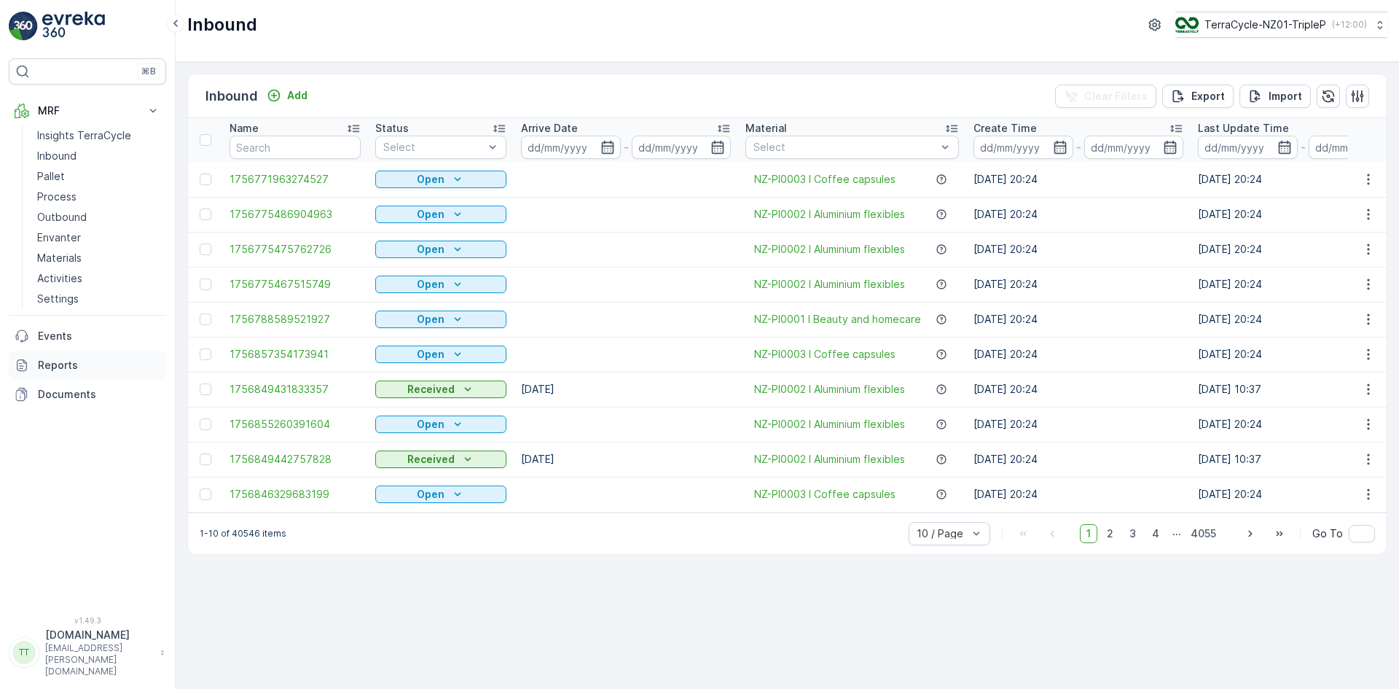
click at [64, 357] on link "Reports" at bounding box center [87, 365] width 157 height 29
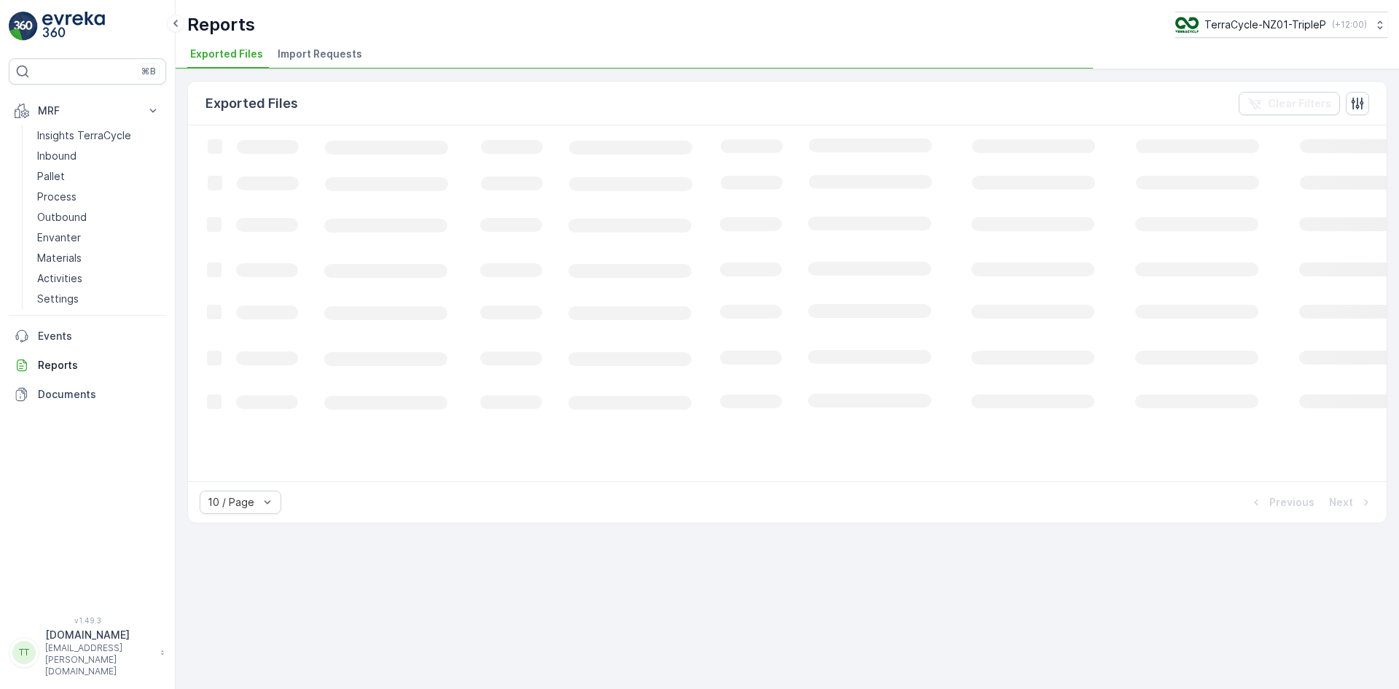
click at [315, 49] on span "Import Requests" at bounding box center [320, 54] width 85 height 15
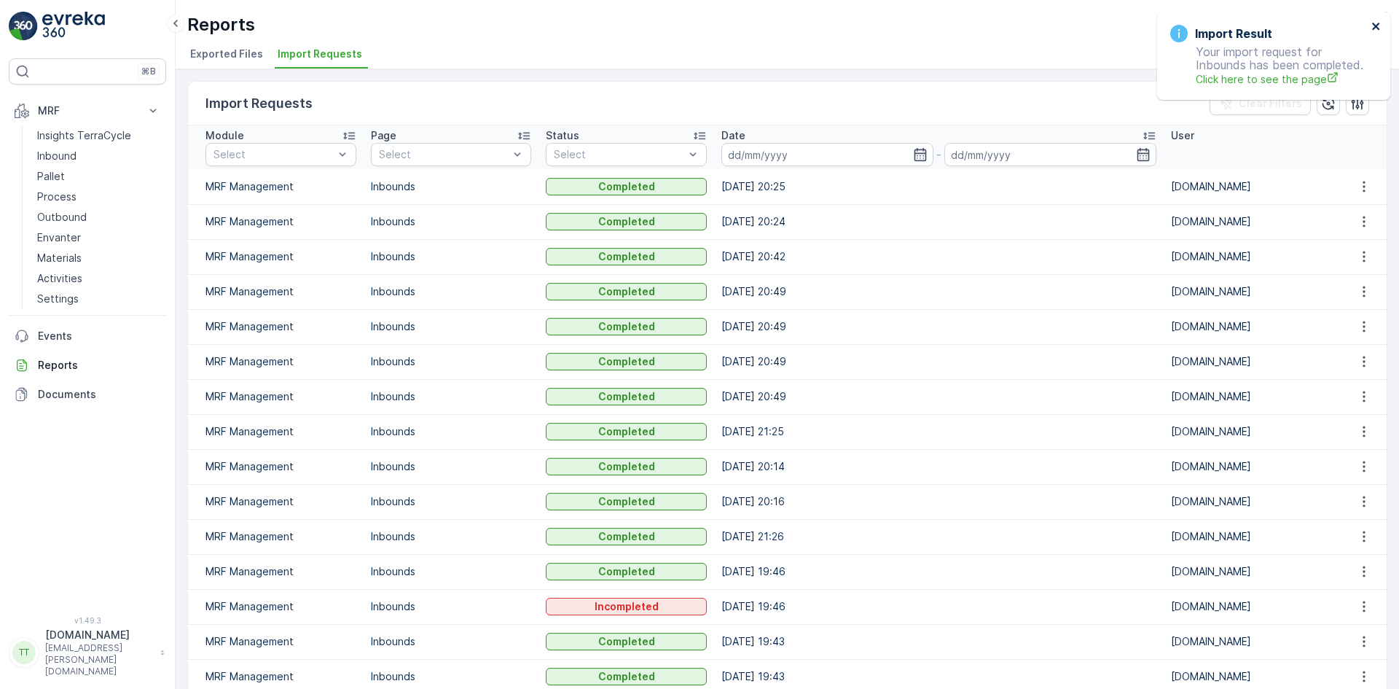
click at [1375, 23] on icon "close" at bounding box center [1377, 26] width 10 height 12
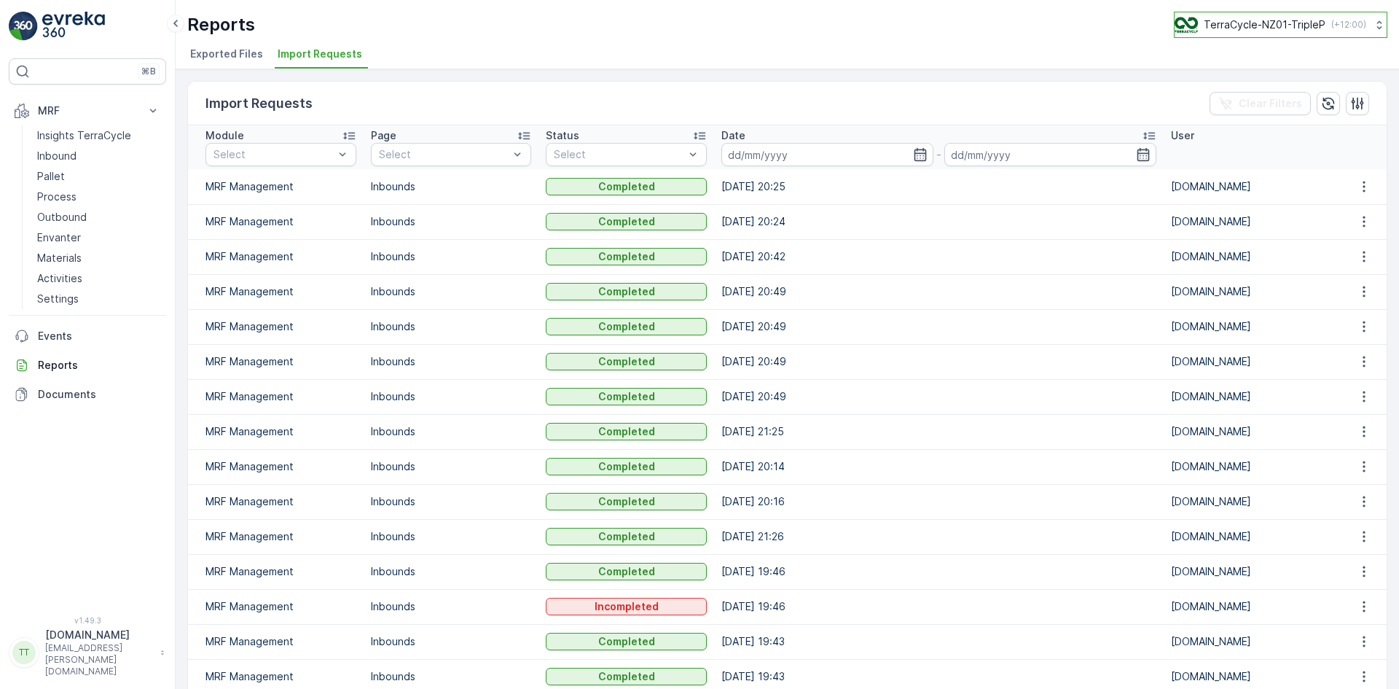
click at [1261, 17] on p "TerraCycle-NZ01-TripleP" at bounding box center [1265, 24] width 122 height 15
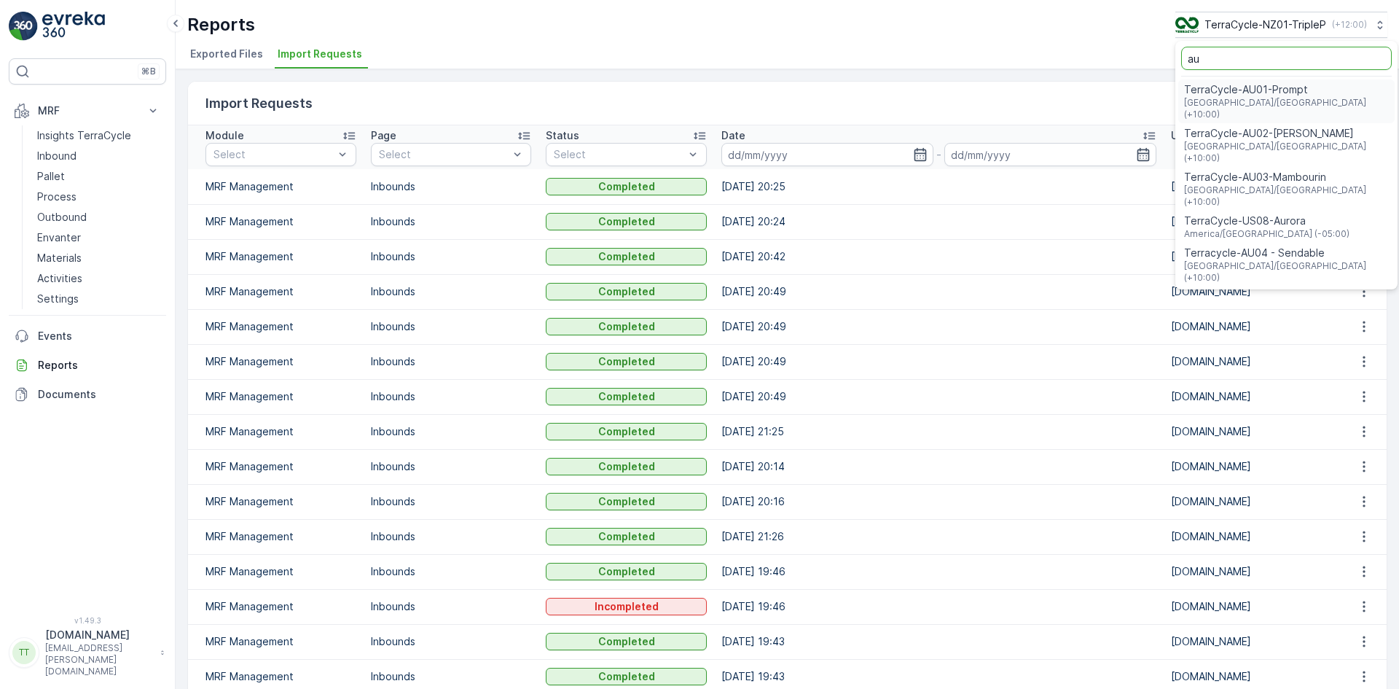
type input "au"
click at [1239, 94] on span "TerraCycle-AU01-Prompt" at bounding box center [1286, 89] width 205 height 15
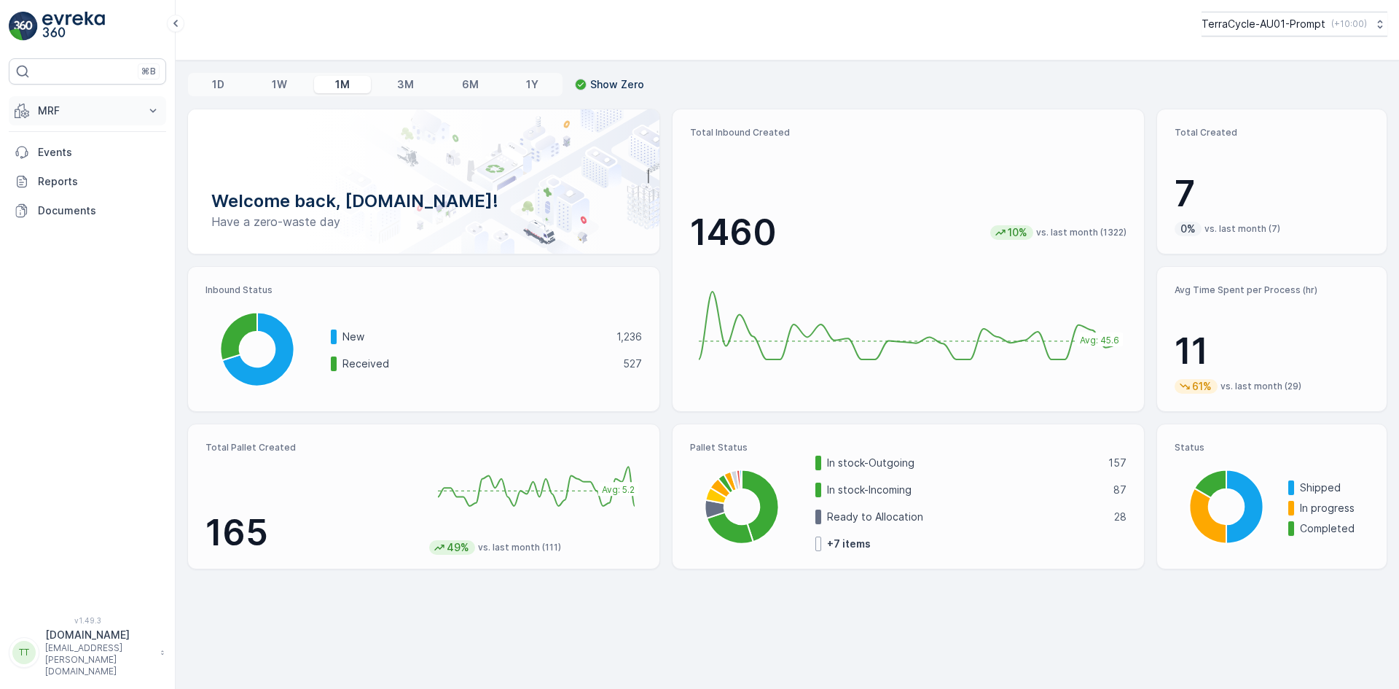
click at [74, 113] on p "MRF" at bounding box center [87, 110] width 99 height 15
click at [79, 157] on link "Inbound" at bounding box center [98, 156] width 135 height 20
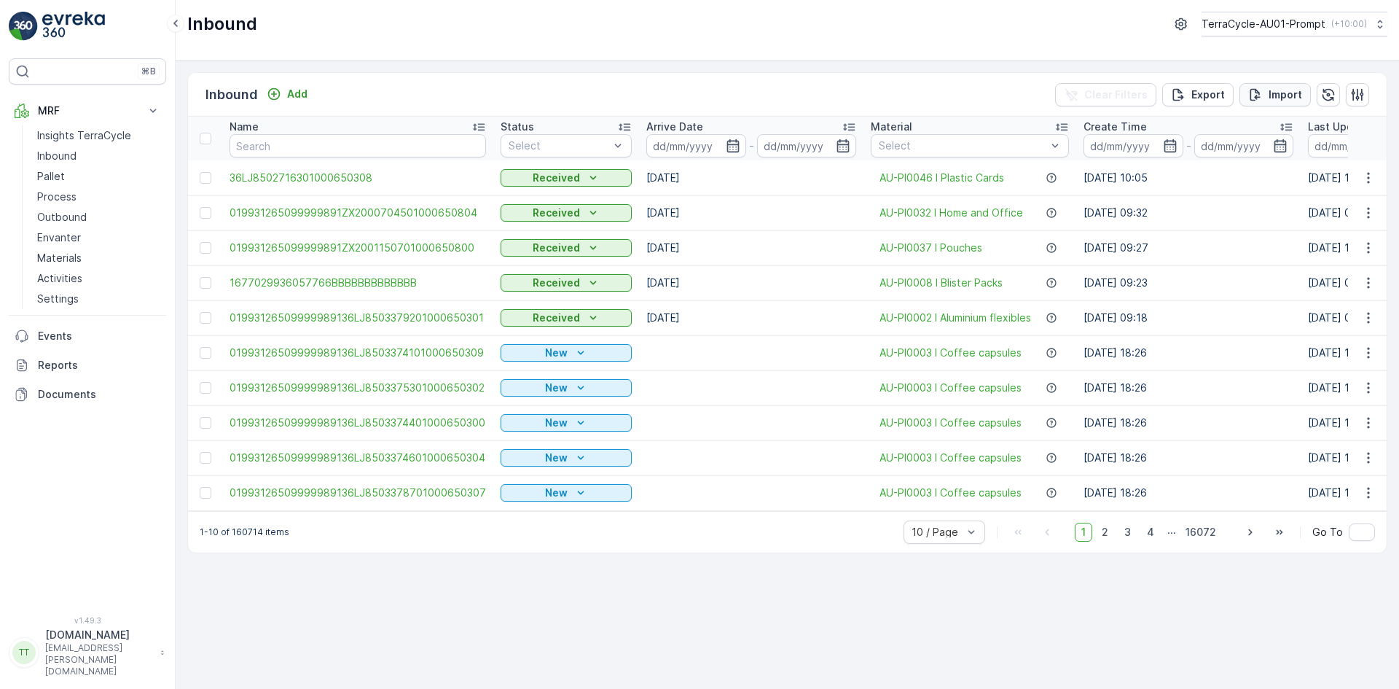
click at [1289, 96] on p "Import" at bounding box center [1286, 94] width 34 height 15
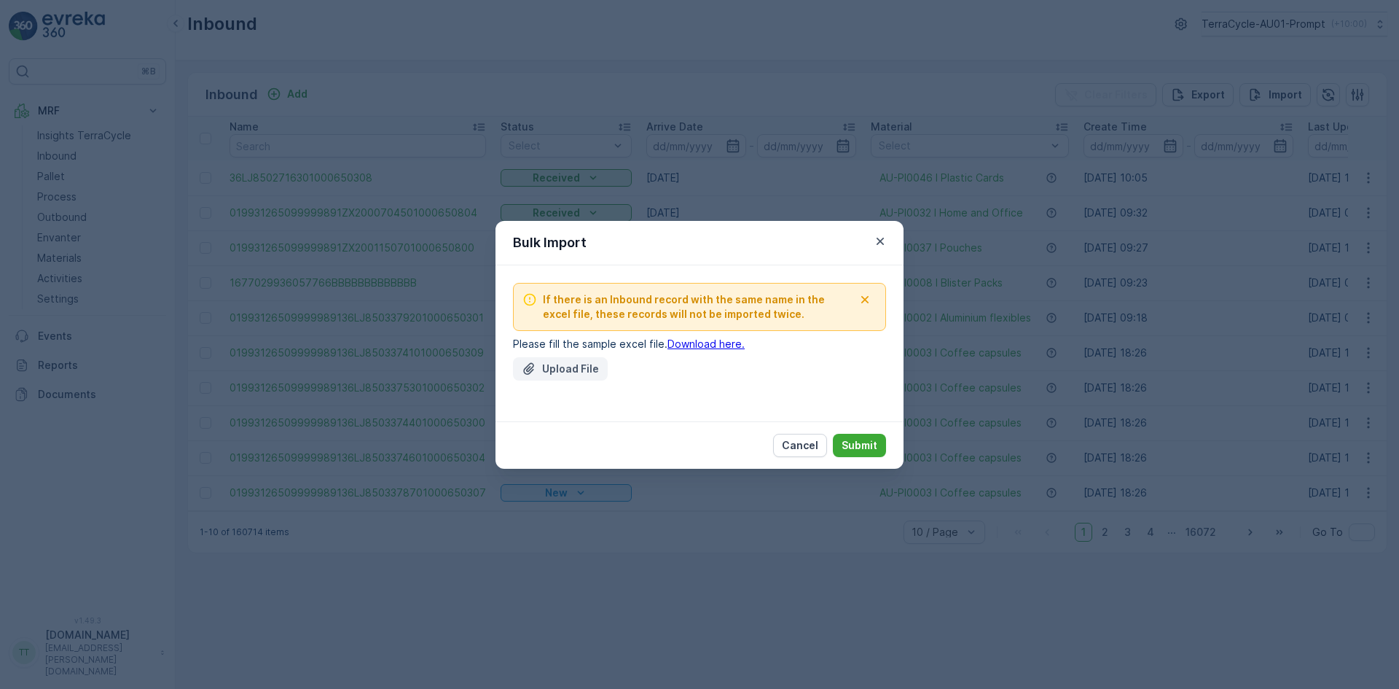
click at [567, 375] on p "Upload File" at bounding box center [570, 368] width 57 height 15
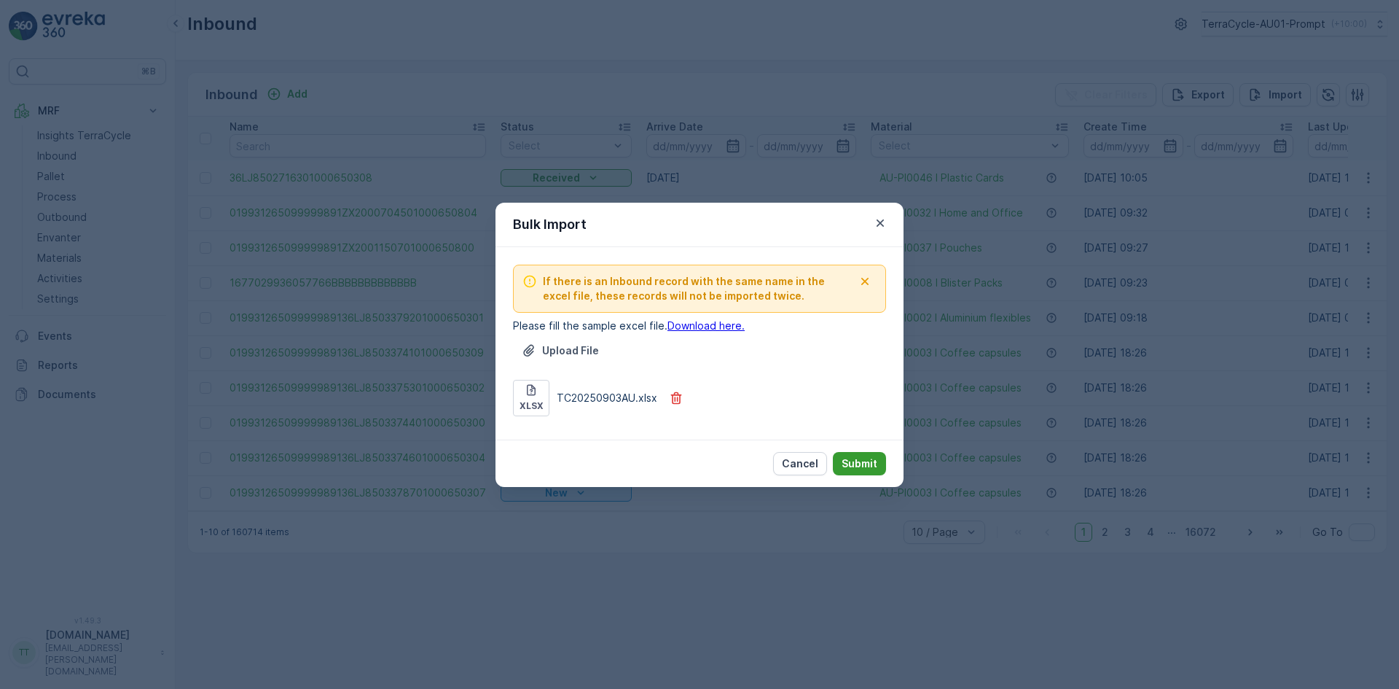
click at [860, 461] on p "Submit" at bounding box center [860, 463] width 36 height 15
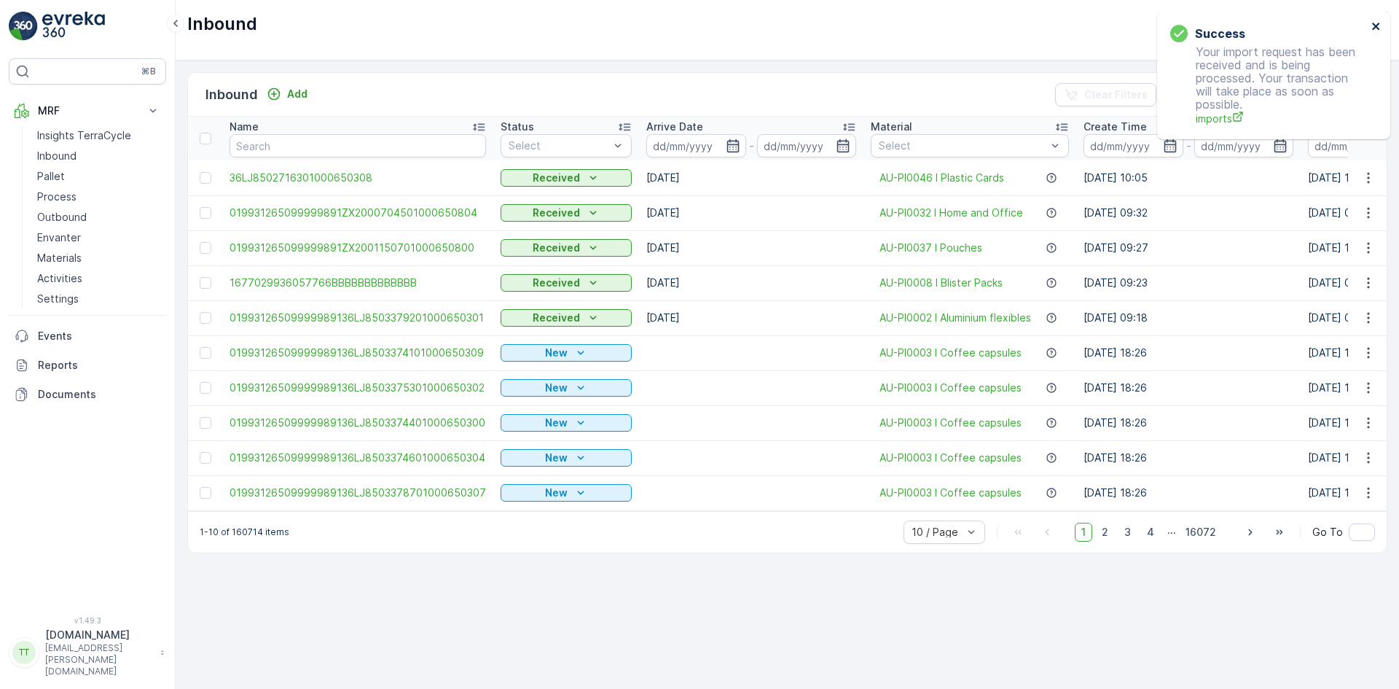
click at [1379, 26] on icon "close" at bounding box center [1377, 26] width 10 height 12
click at [86, 361] on p "Reports" at bounding box center [99, 365] width 122 height 15
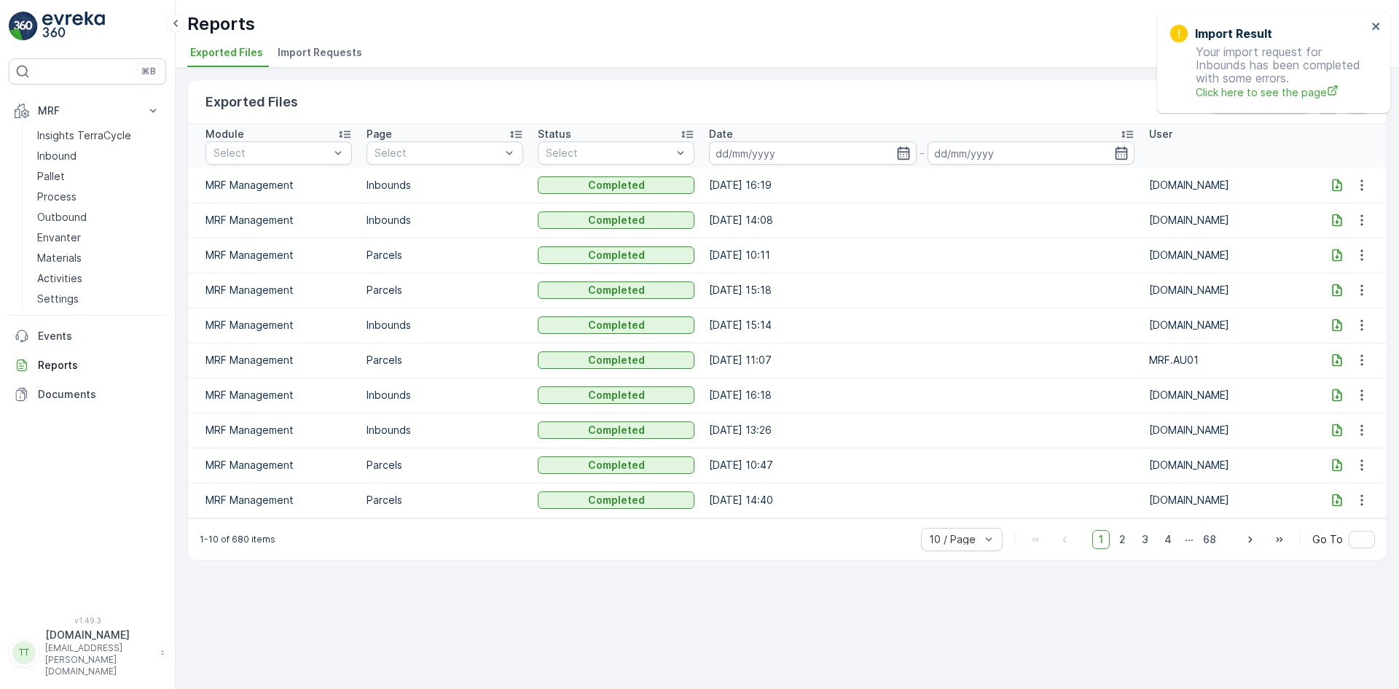
click at [345, 52] on span "Import Requests" at bounding box center [320, 52] width 85 height 15
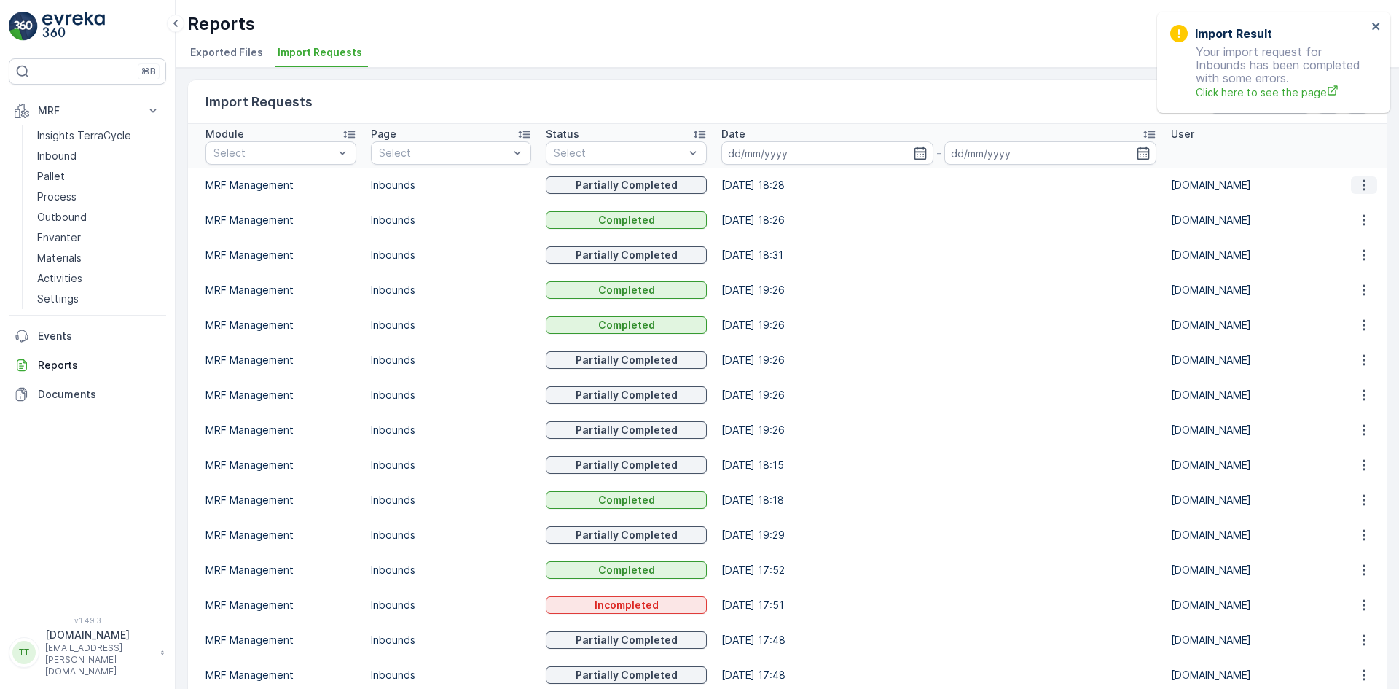
click at [1364, 187] on icon "button" at bounding box center [1364, 185] width 15 height 15
click at [1337, 213] on span "See More Details" at bounding box center [1351, 207] width 85 height 15
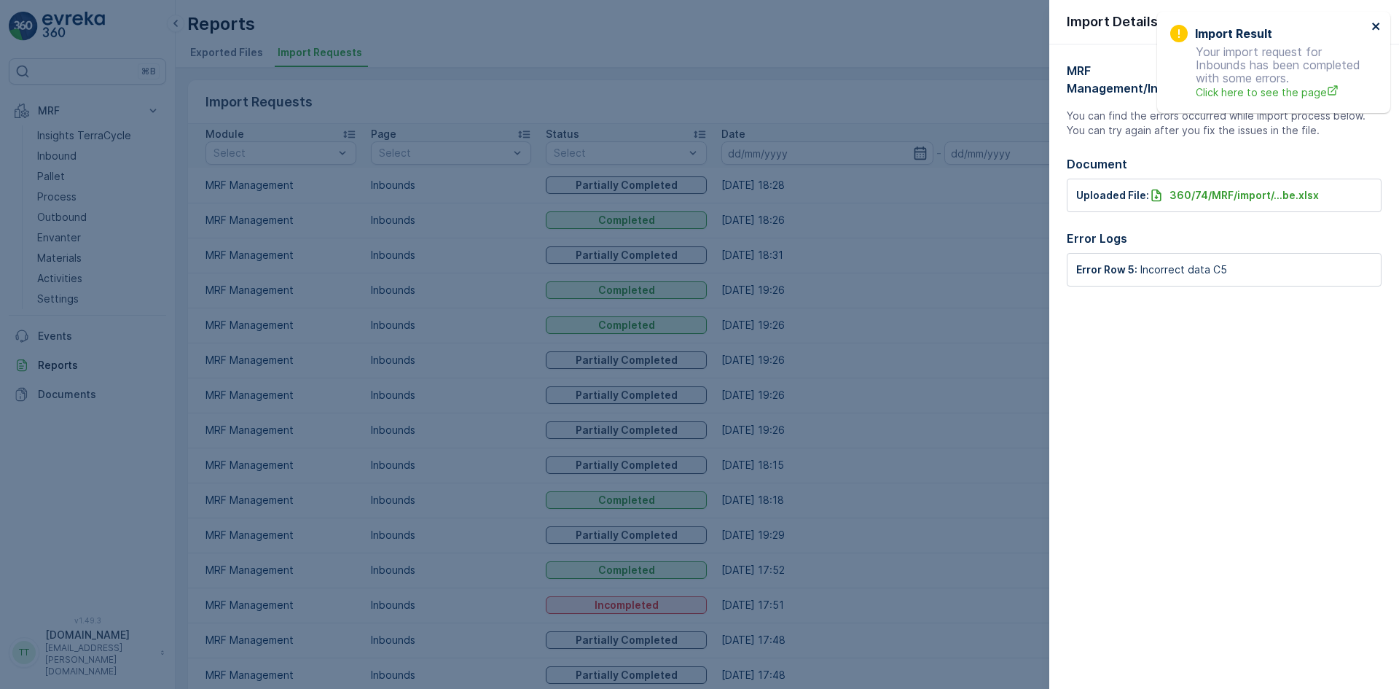
click at [1377, 26] on icon "close" at bounding box center [1375, 26] width 7 height 7
click at [1374, 17] on icon "button" at bounding box center [1376, 20] width 15 height 15
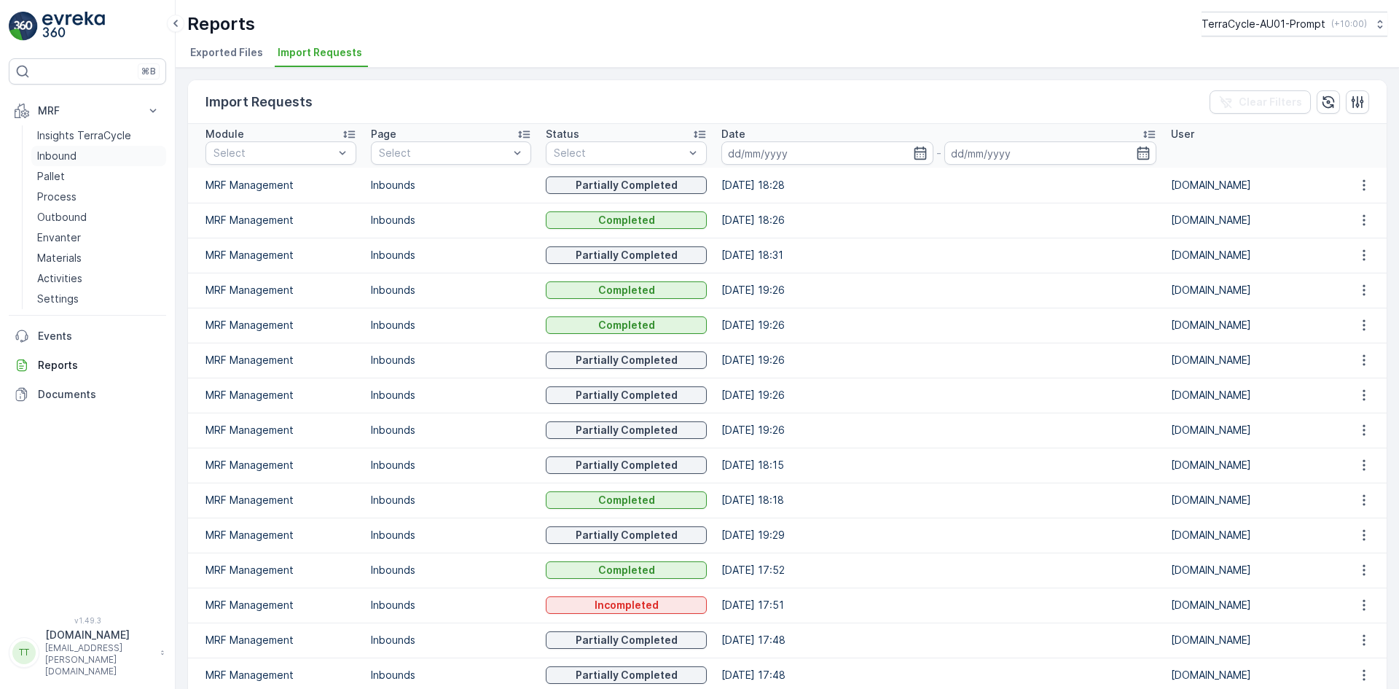
click at [76, 152] on p "Inbound" at bounding box center [56, 156] width 39 height 15
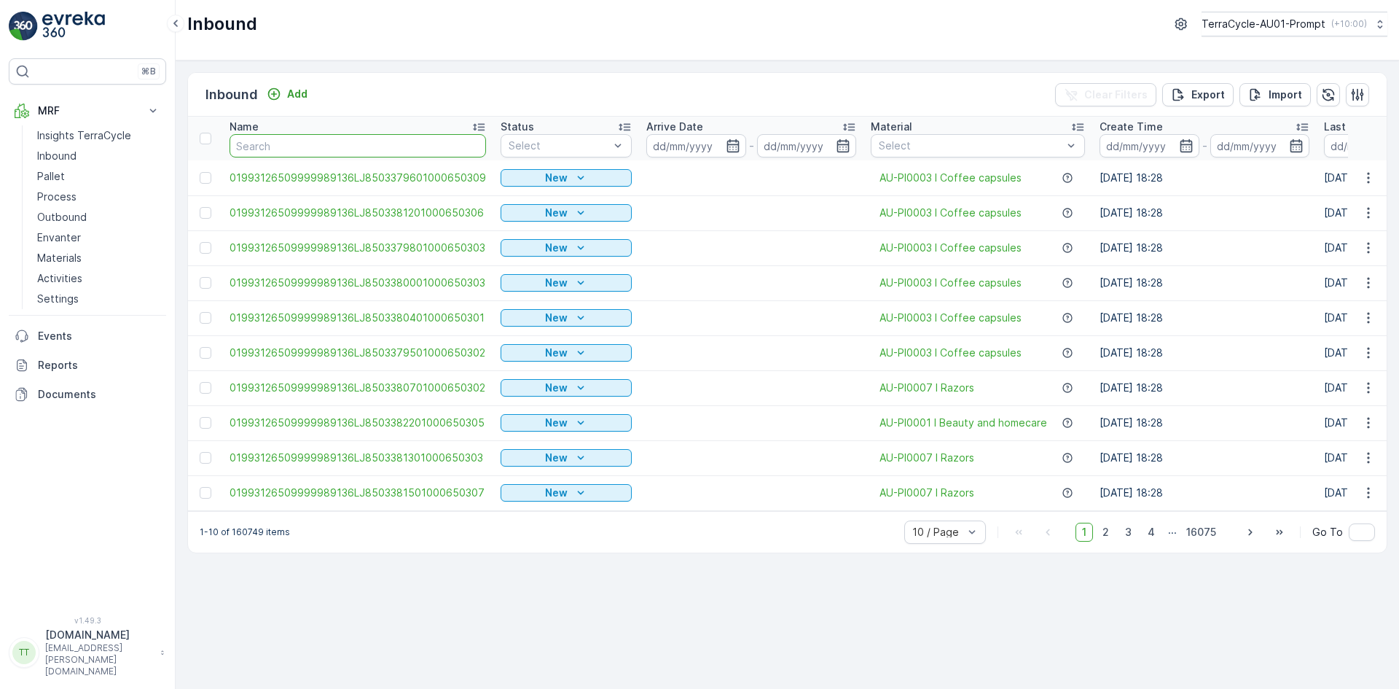
click at [270, 138] on input "text" at bounding box center [358, 145] width 257 height 23
paste input "01993126509999989136LJ8503379201000650301"
type input "01993126509999989136LJ8503379201000650301"
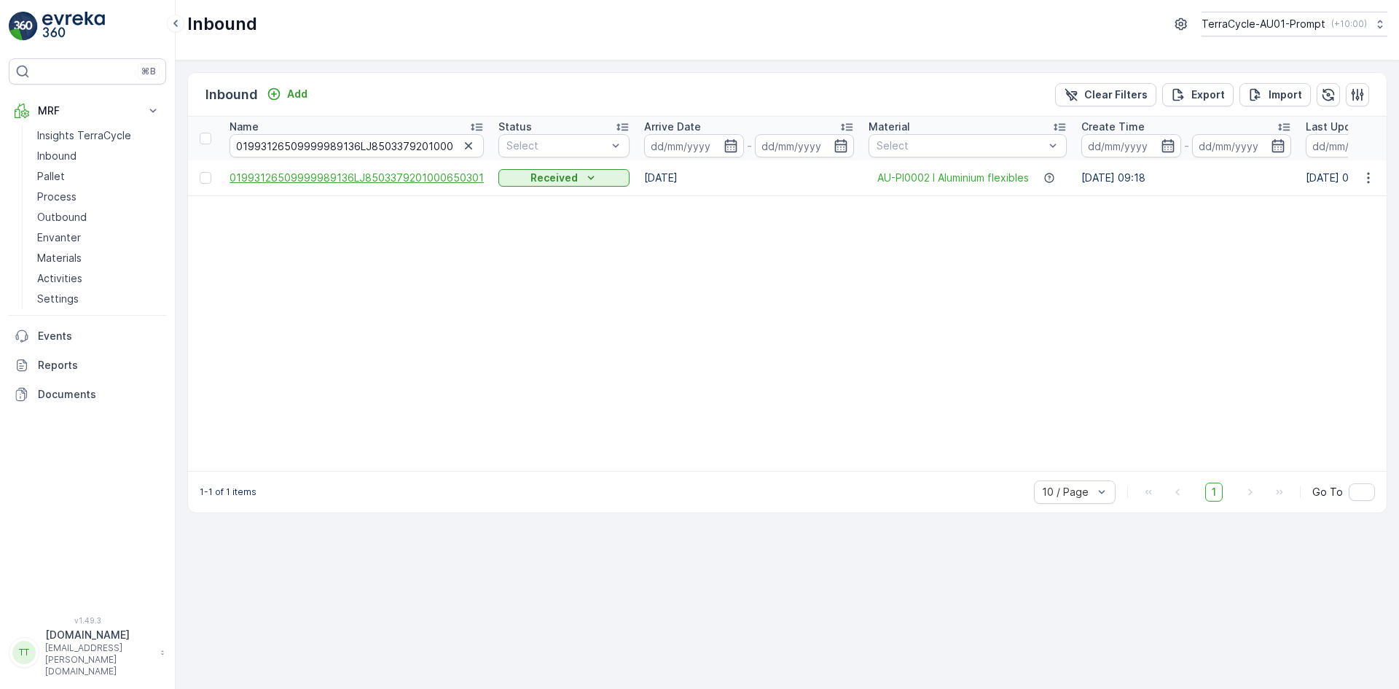
click at [386, 181] on span "01993126509999989136LJ8503379201000650301" at bounding box center [357, 178] width 254 height 15
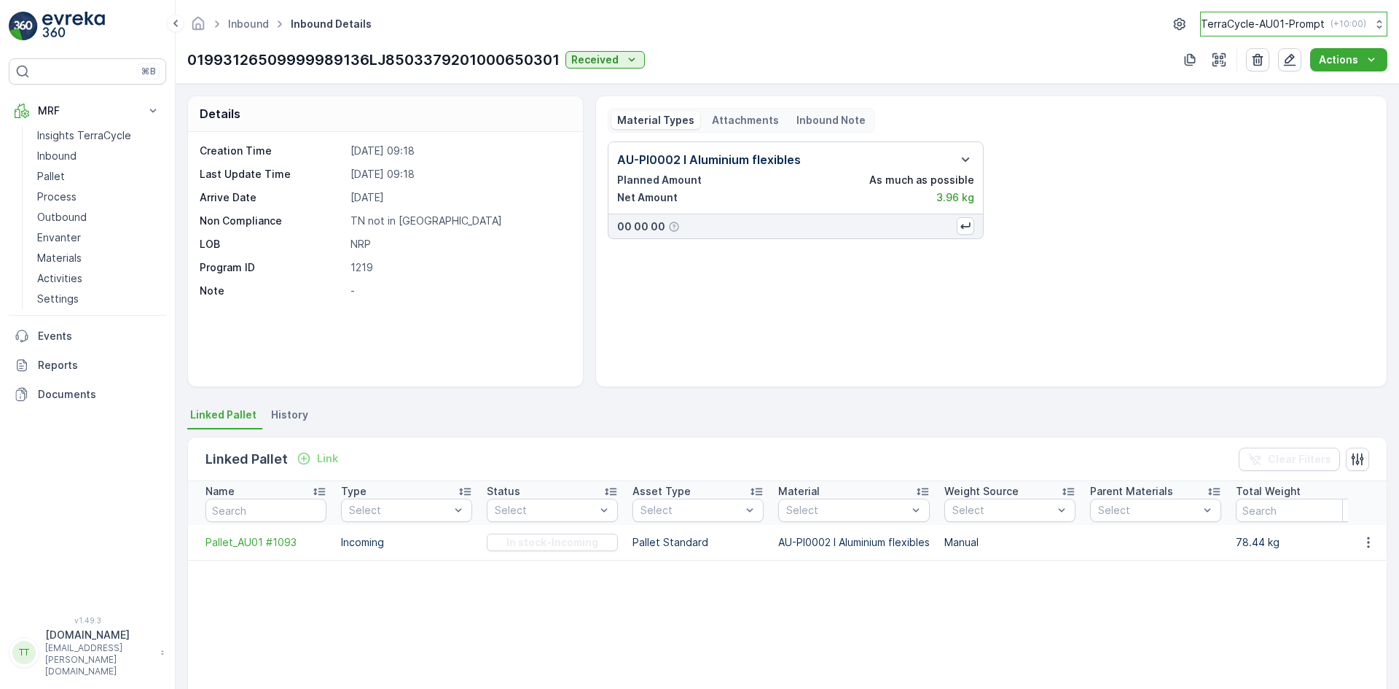
click at [1269, 20] on p "TerraCycle-AU01-Prompt" at bounding box center [1263, 24] width 124 height 15
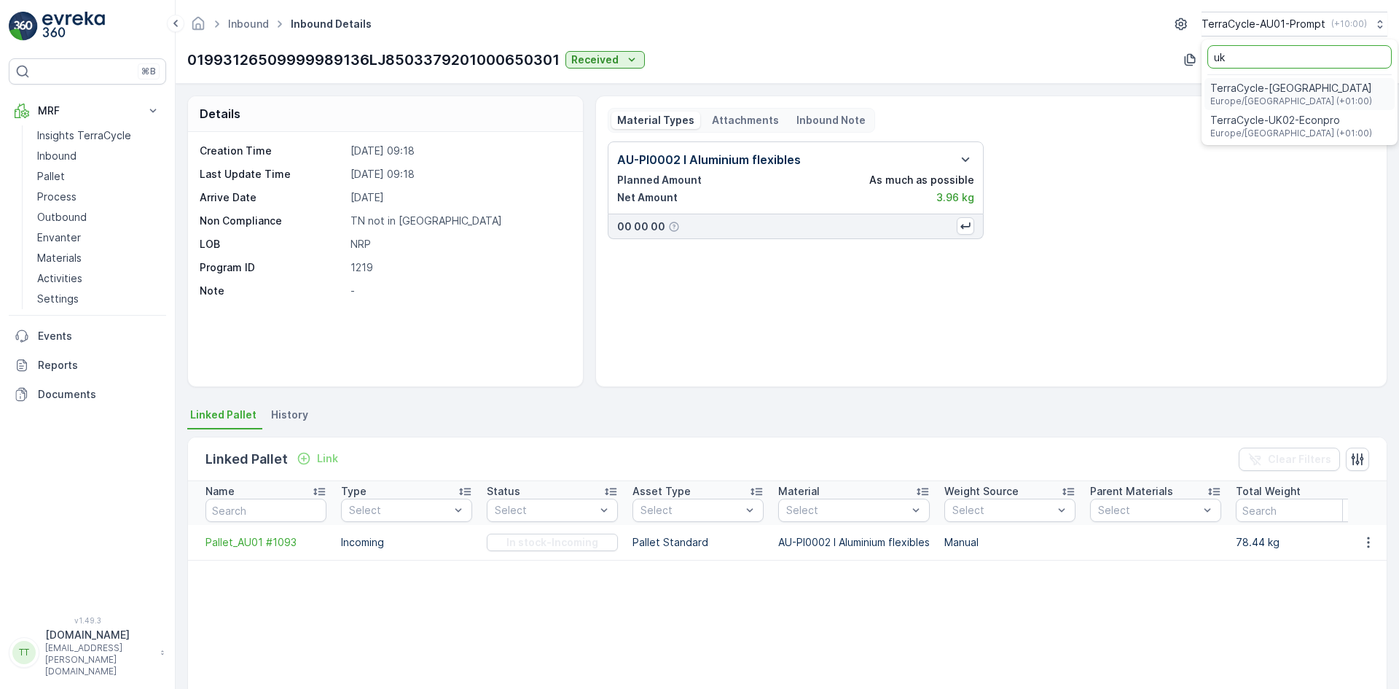
type input "uk"
click at [1254, 125] on span "TerraCycle-UK02-Econpro" at bounding box center [1292, 120] width 162 height 15
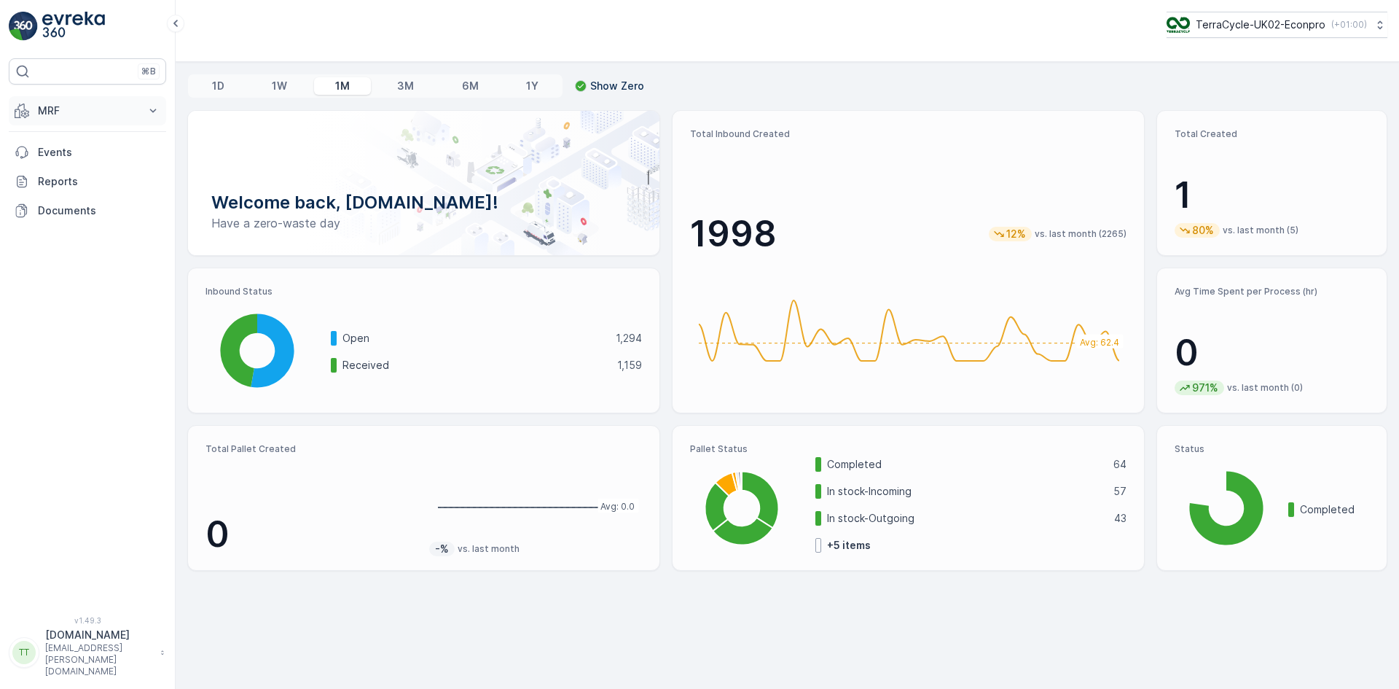
click at [54, 101] on button "MRF" at bounding box center [87, 110] width 157 height 29
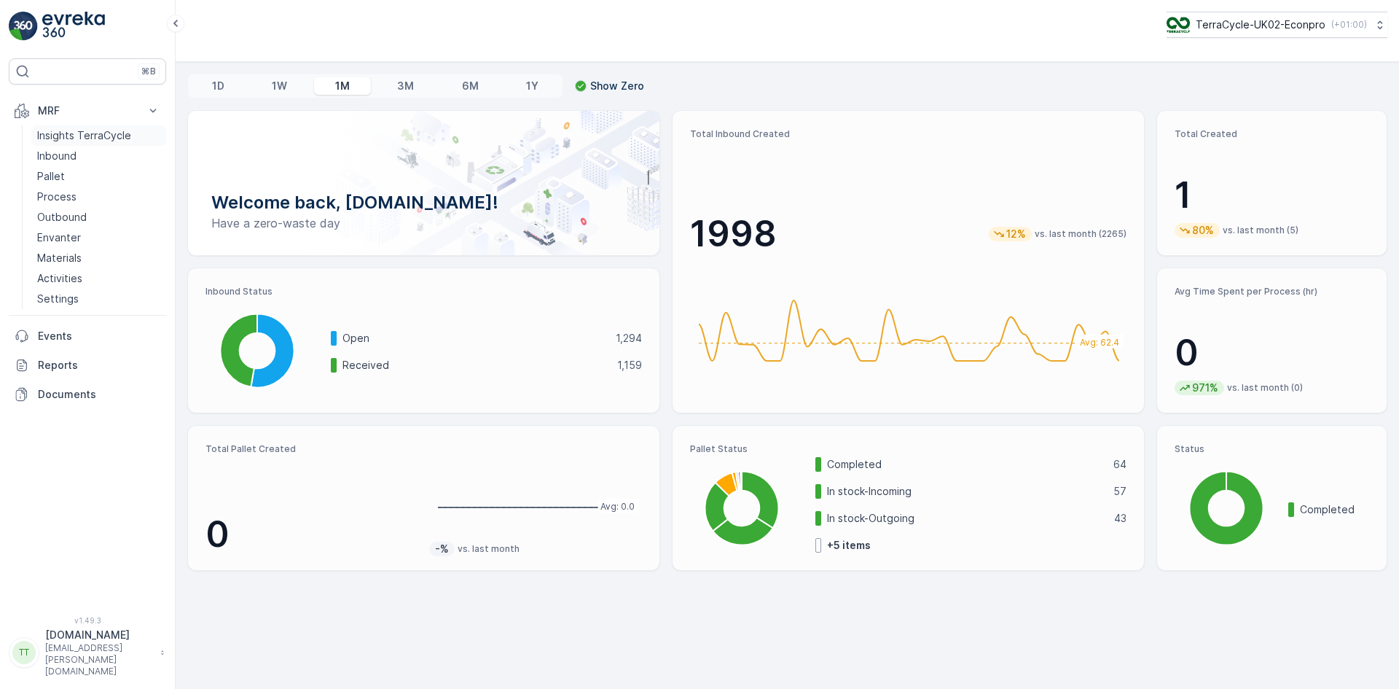
click at [62, 128] on link "Insights TerraCycle" at bounding box center [98, 135] width 135 height 20
